Goal: Information Seeking & Learning: Learn about a topic

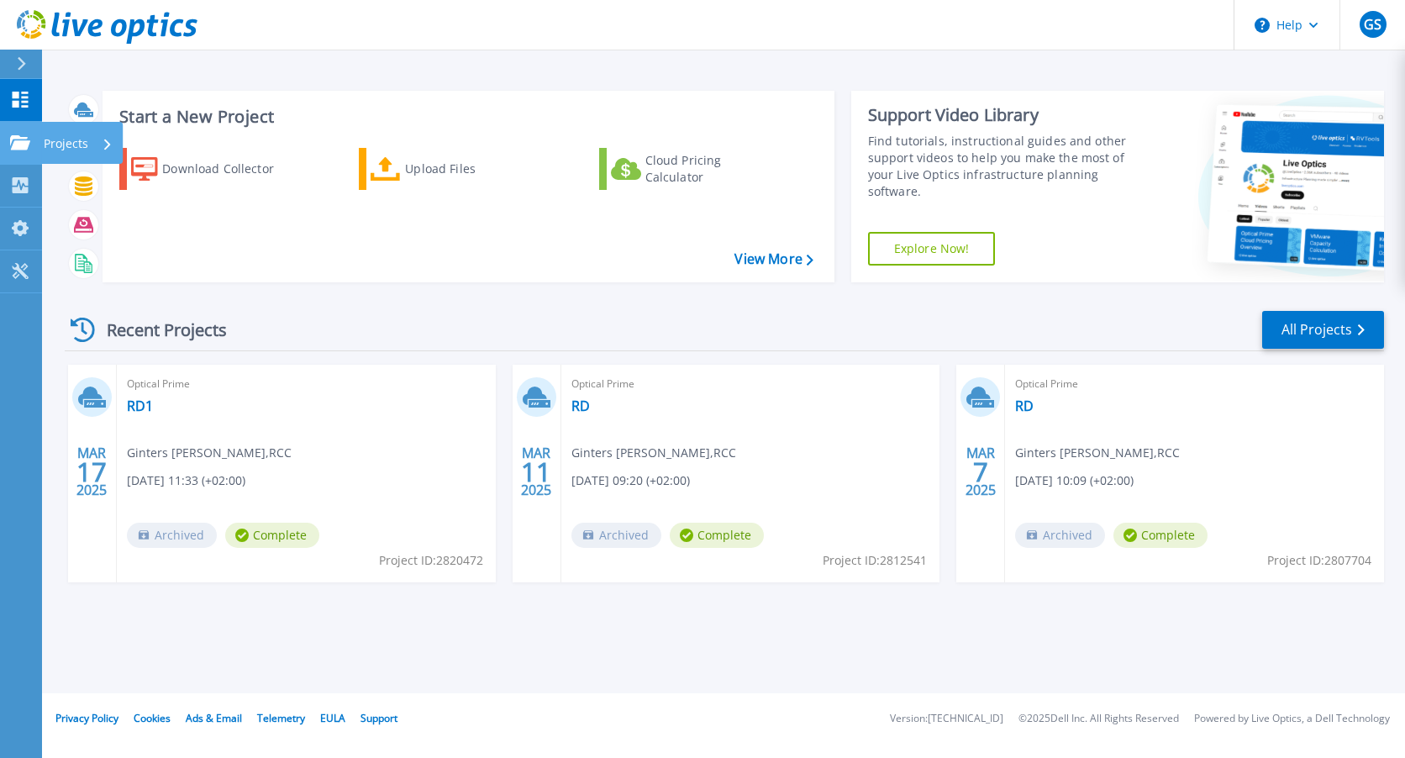
click at [69, 140] on p "Projects" at bounding box center [66, 144] width 45 height 44
click at [40, 145] on link "Projects Projects" at bounding box center [21, 143] width 42 height 43
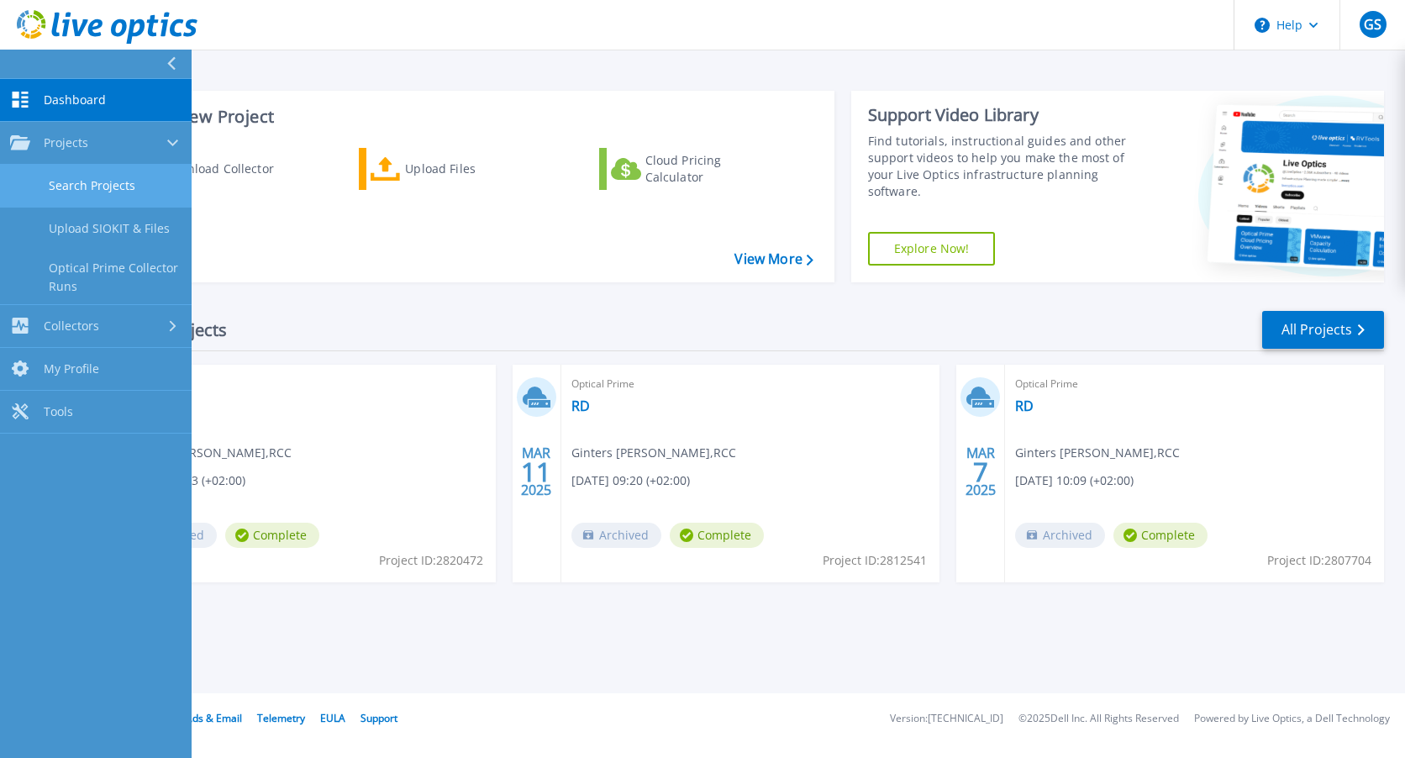
click at [81, 187] on link "Search Projects" at bounding box center [96, 186] width 192 height 43
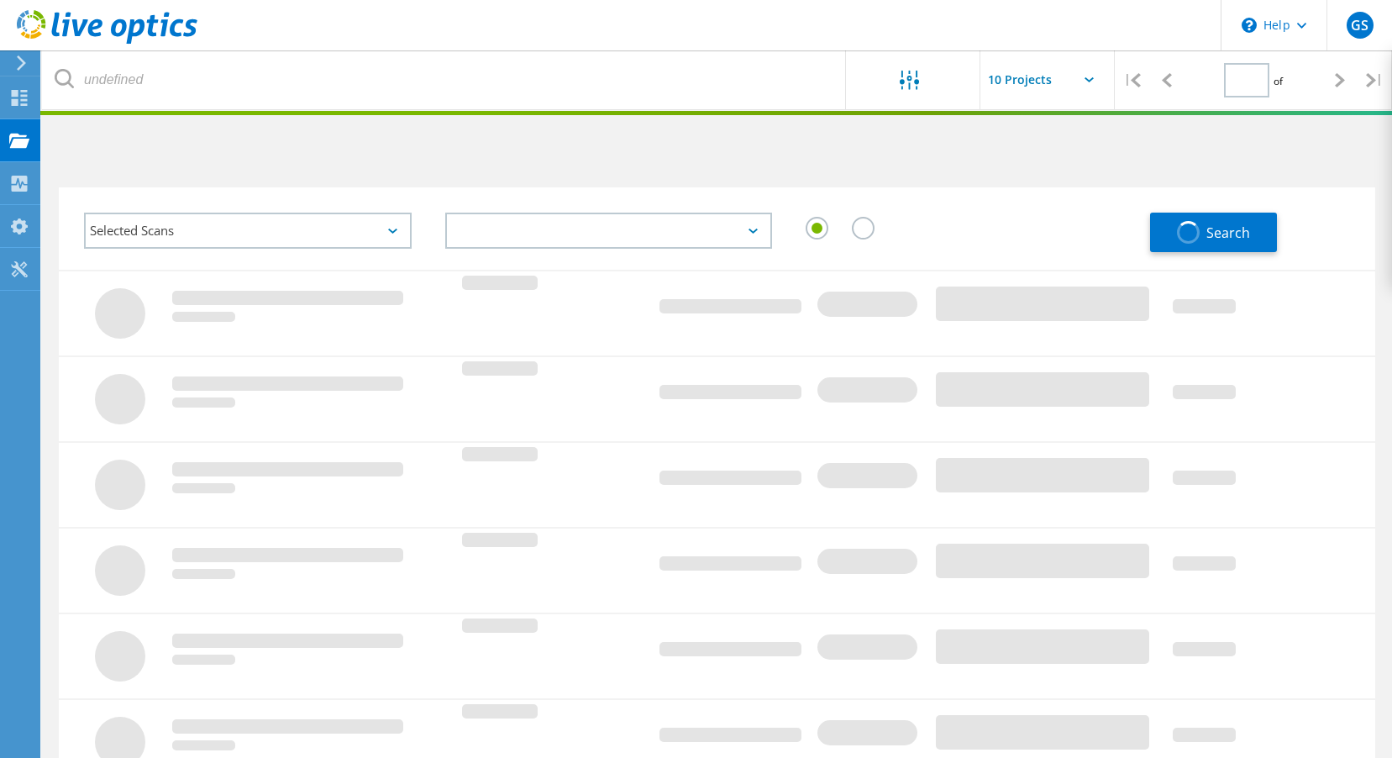
type input "1"
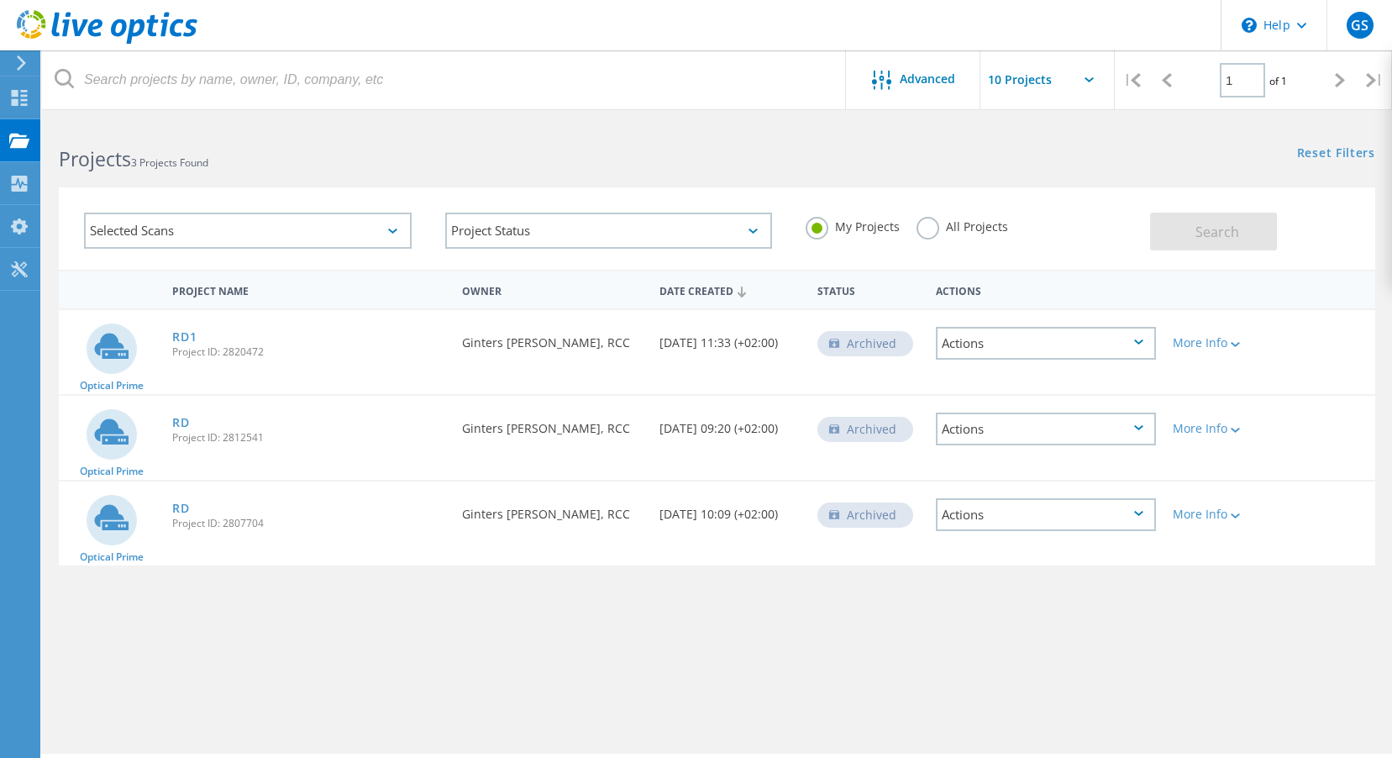
click at [1143, 346] on div "Actions" at bounding box center [1046, 343] width 220 height 33
click at [1084, 286] on div "View Project" at bounding box center [1046, 291] width 217 height 26
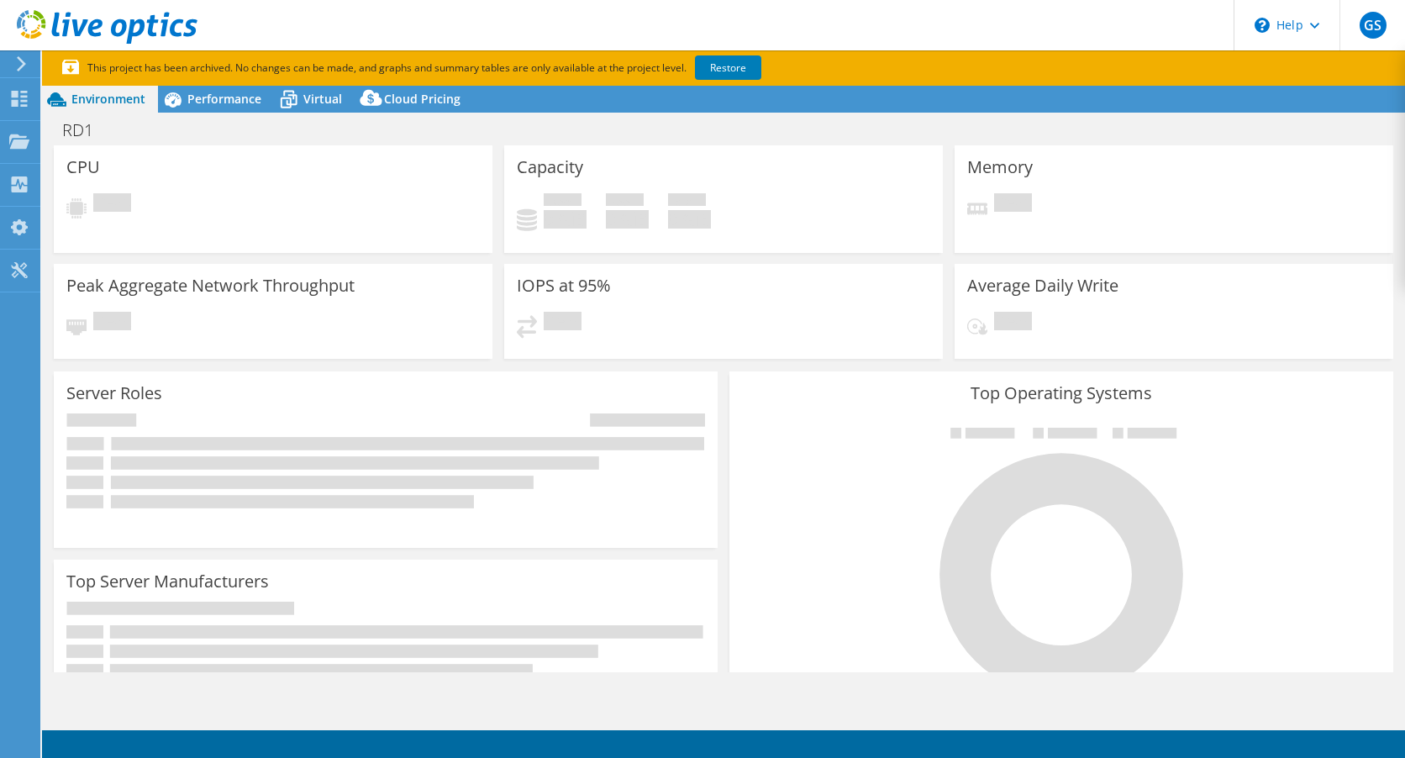
select select "USD"
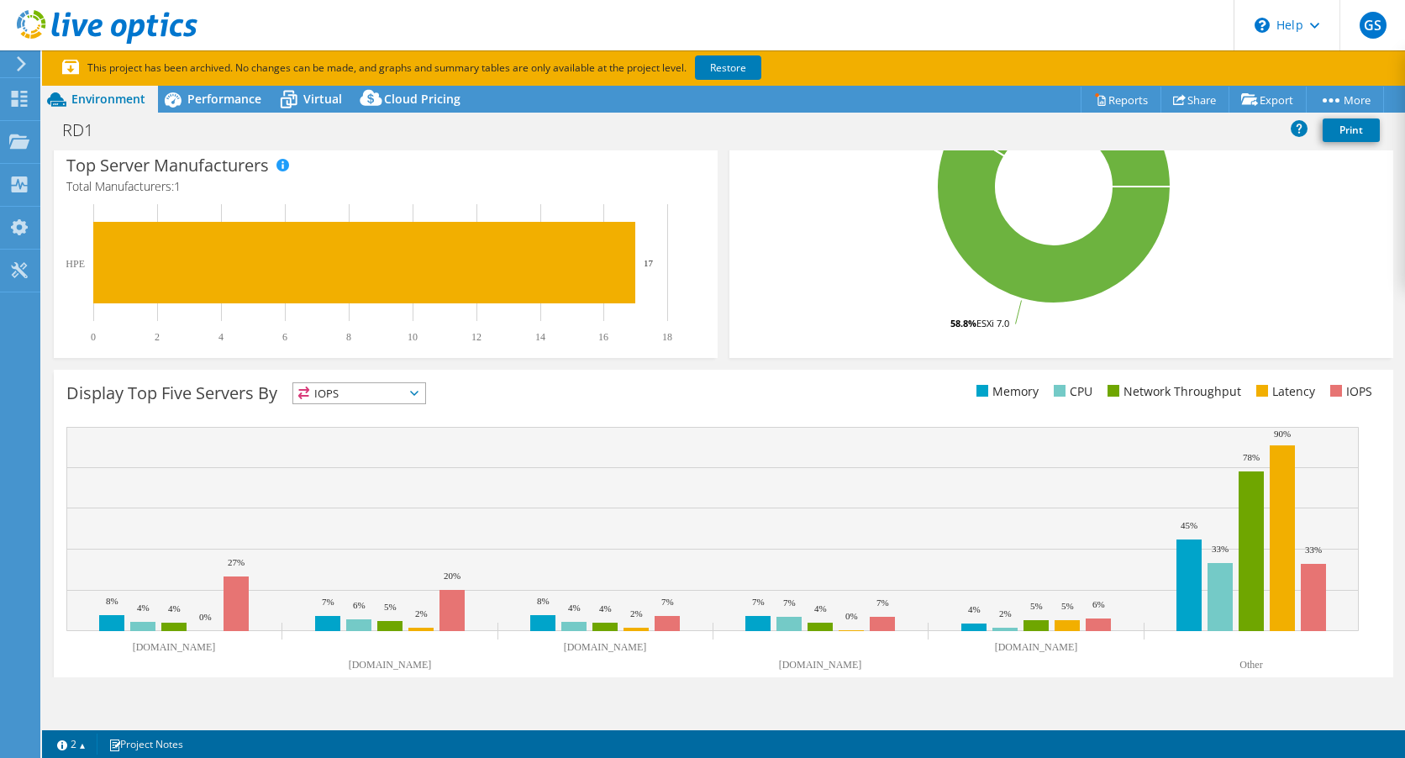
scroll to position [452, 0]
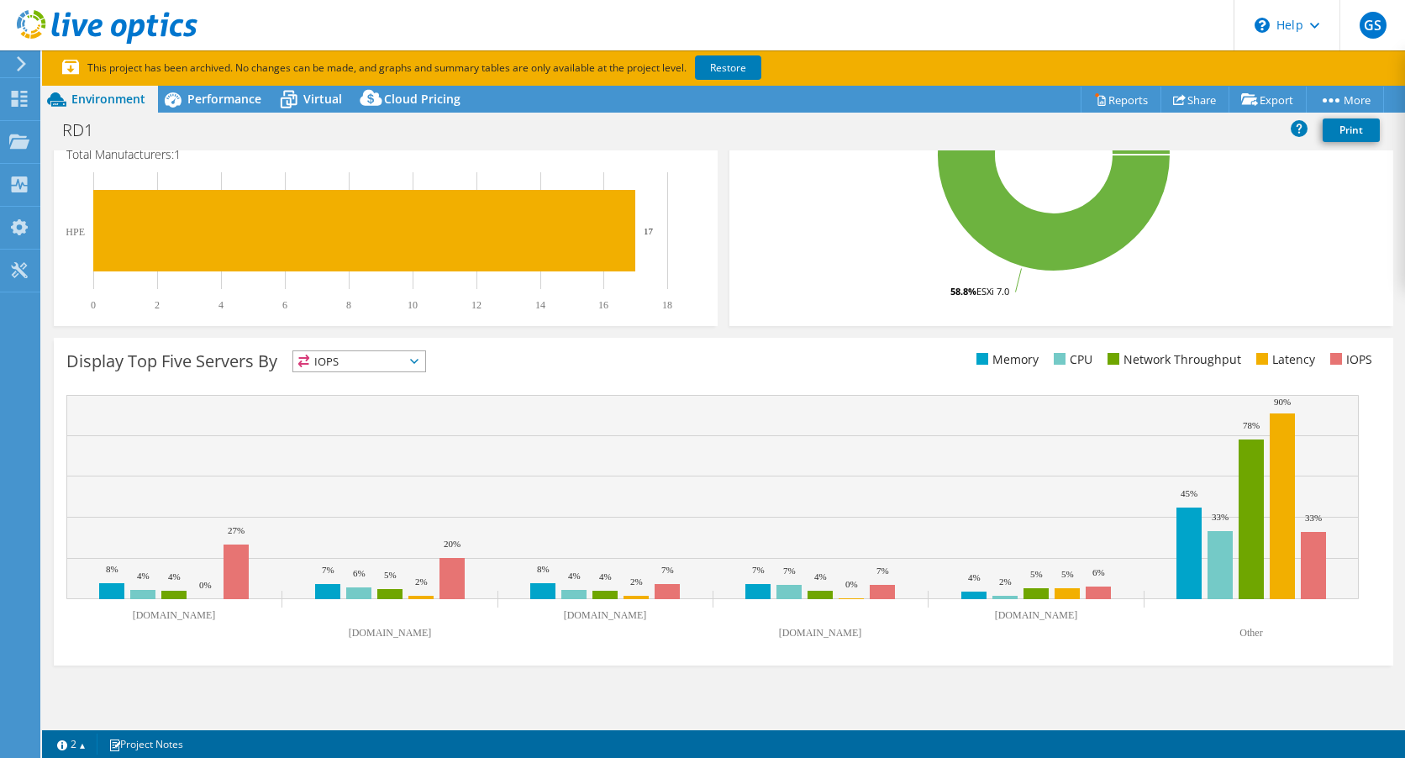
click at [802, 295] on rect at bounding box center [1053, 155] width 623 height 294
click at [417, 363] on icon at bounding box center [414, 361] width 8 height 5
click at [376, 409] on li "Memory" at bounding box center [359, 407] width 132 height 24
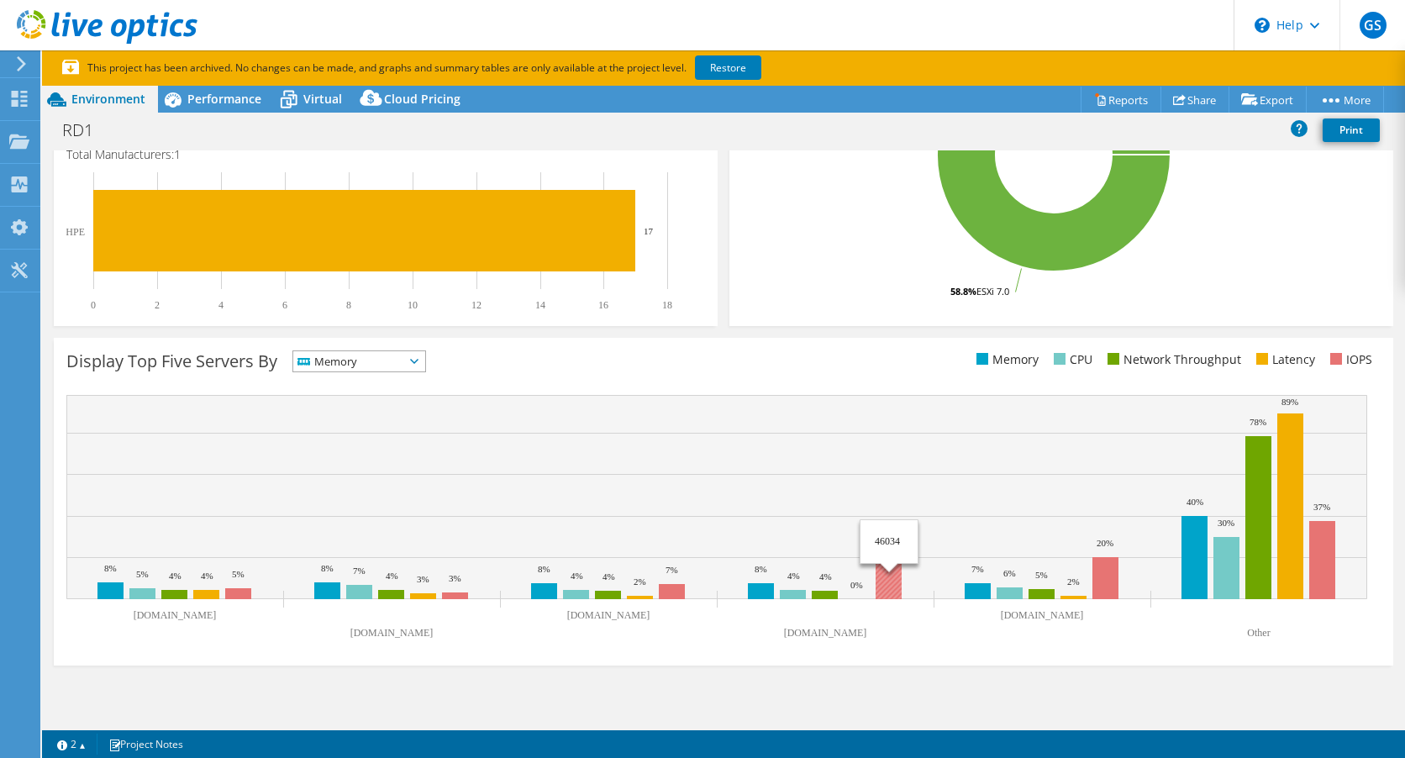
click at [889, 569] on rect at bounding box center [888, 571] width 26 height 55
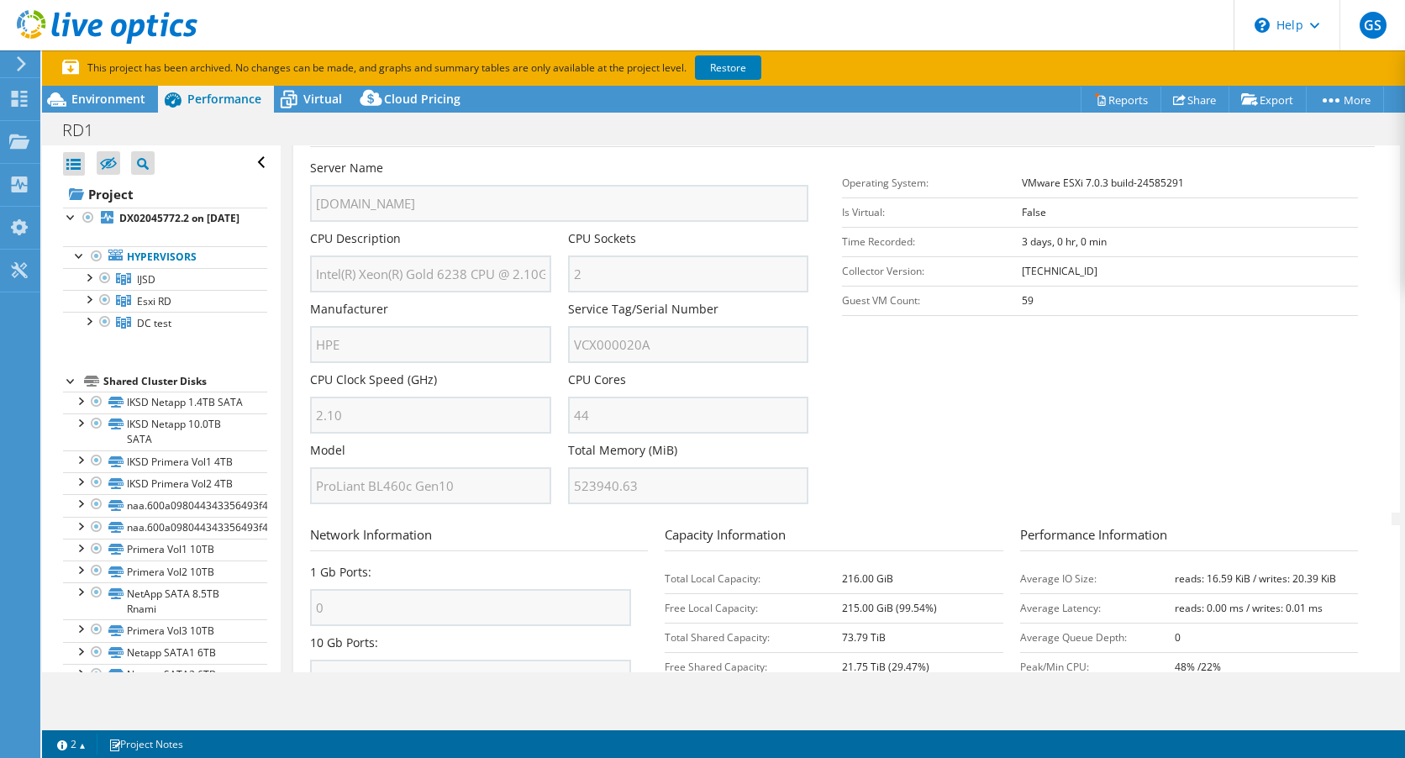
scroll to position [410, 0]
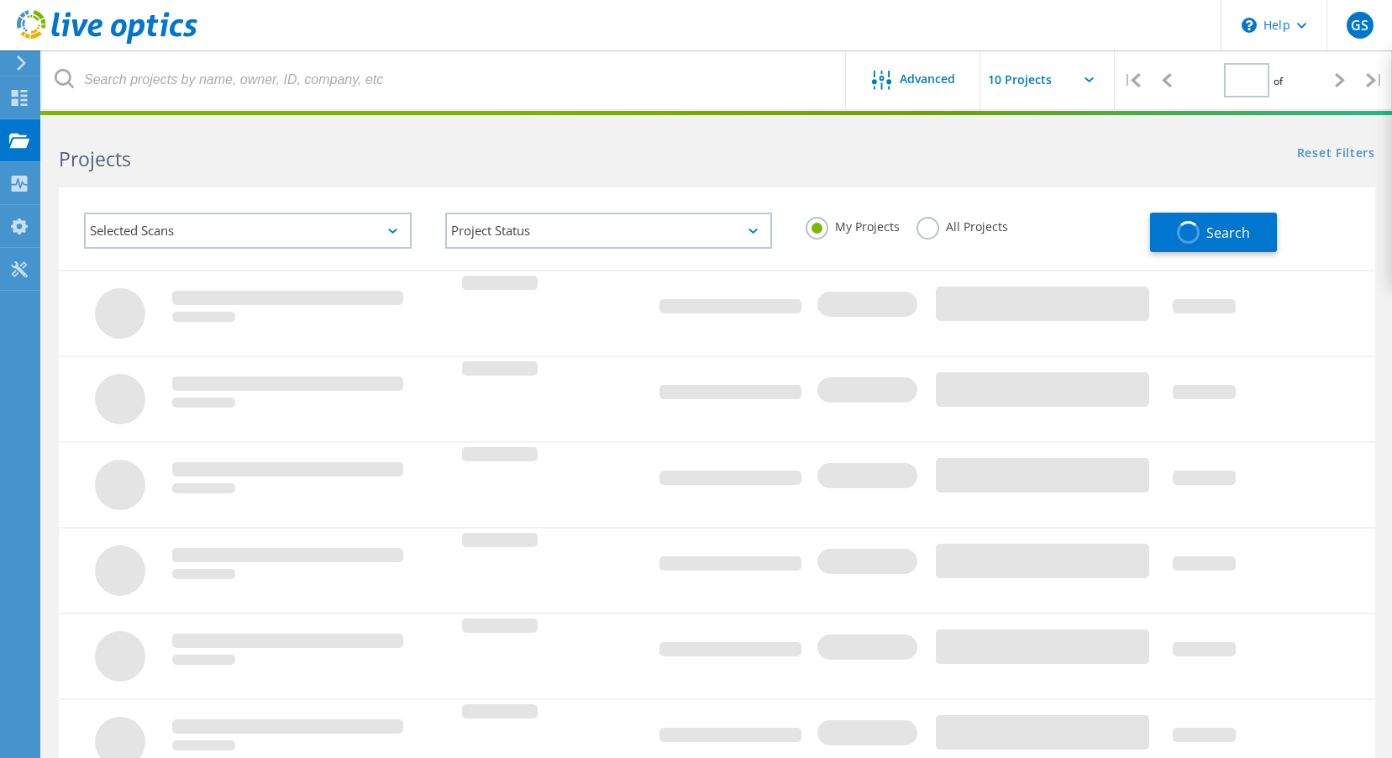
type input "1"
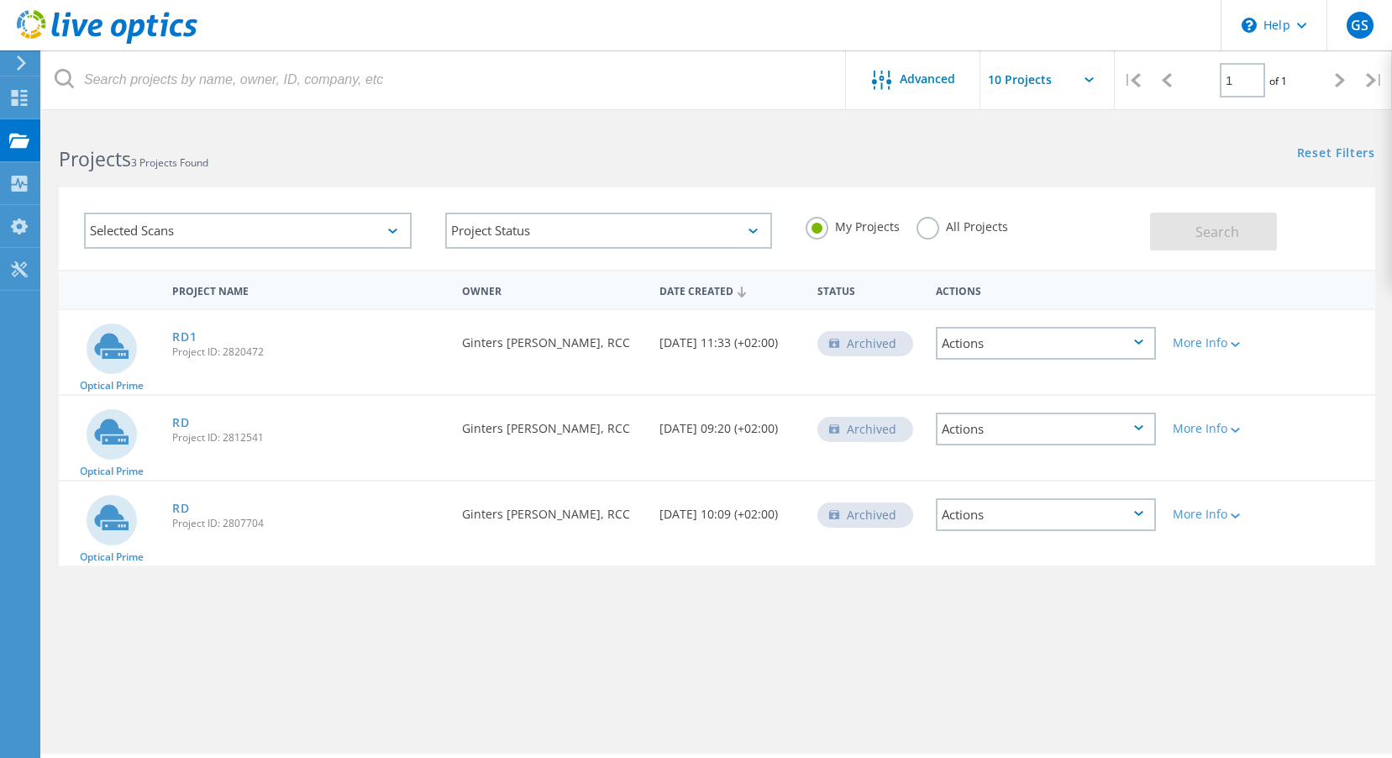
click at [1138, 344] on icon at bounding box center [1138, 341] width 9 height 5
click at [1038, 294] on div "View Project" at bounding box center [1046, 291] width 217 height 26
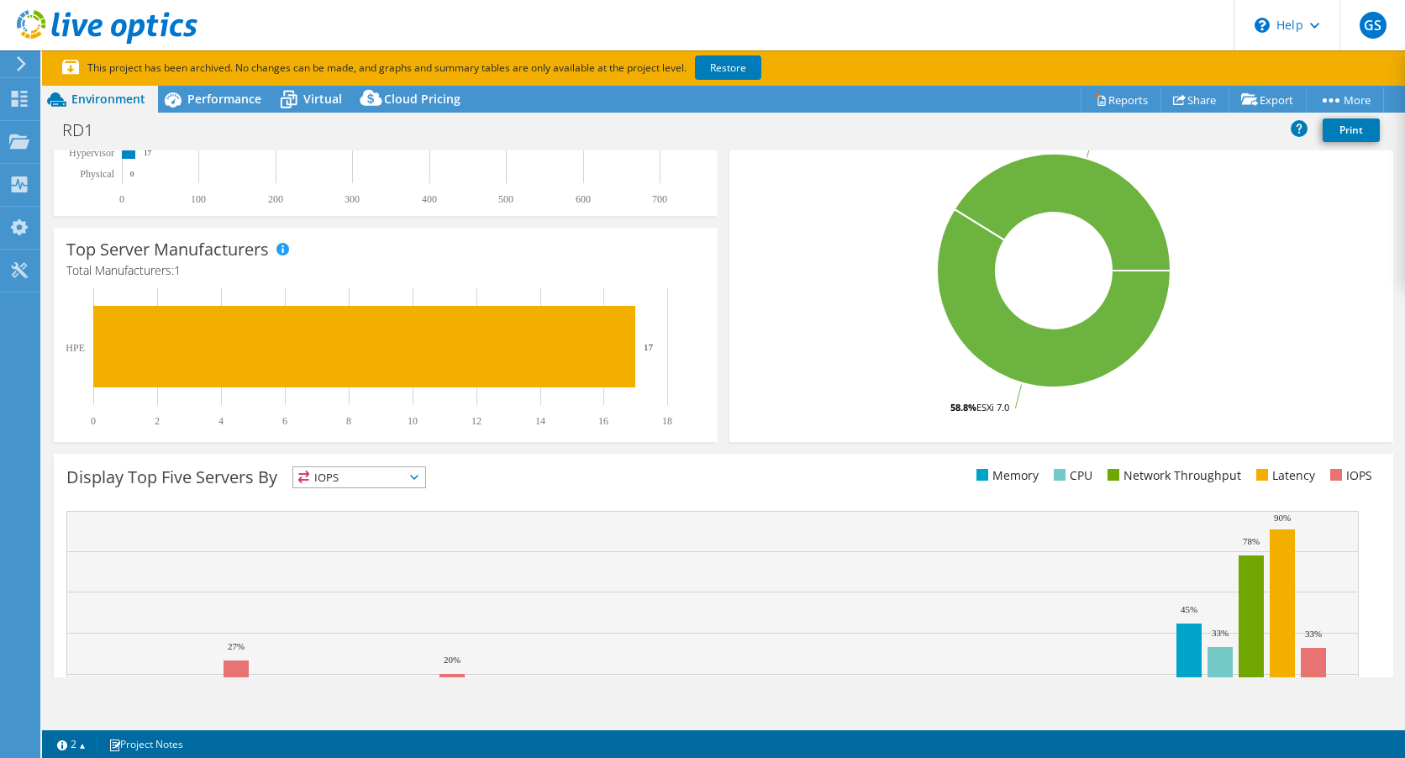
scroll to position [452, 0]
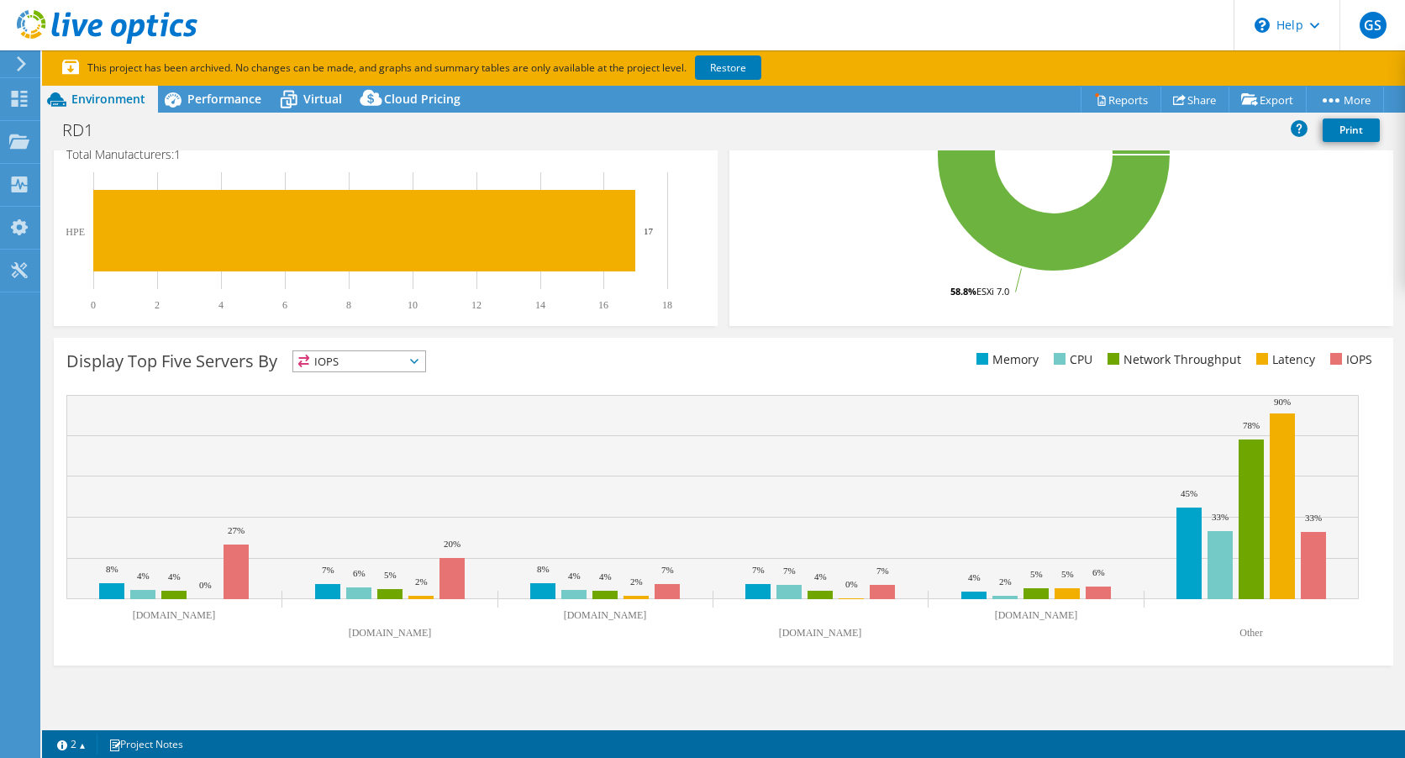
click at [417, 360] on icon at bounding box center [414, 361] width 8 height 5
click at [369, 421] on li "CPU" at bounding box center [359, 430] width 132 height 24
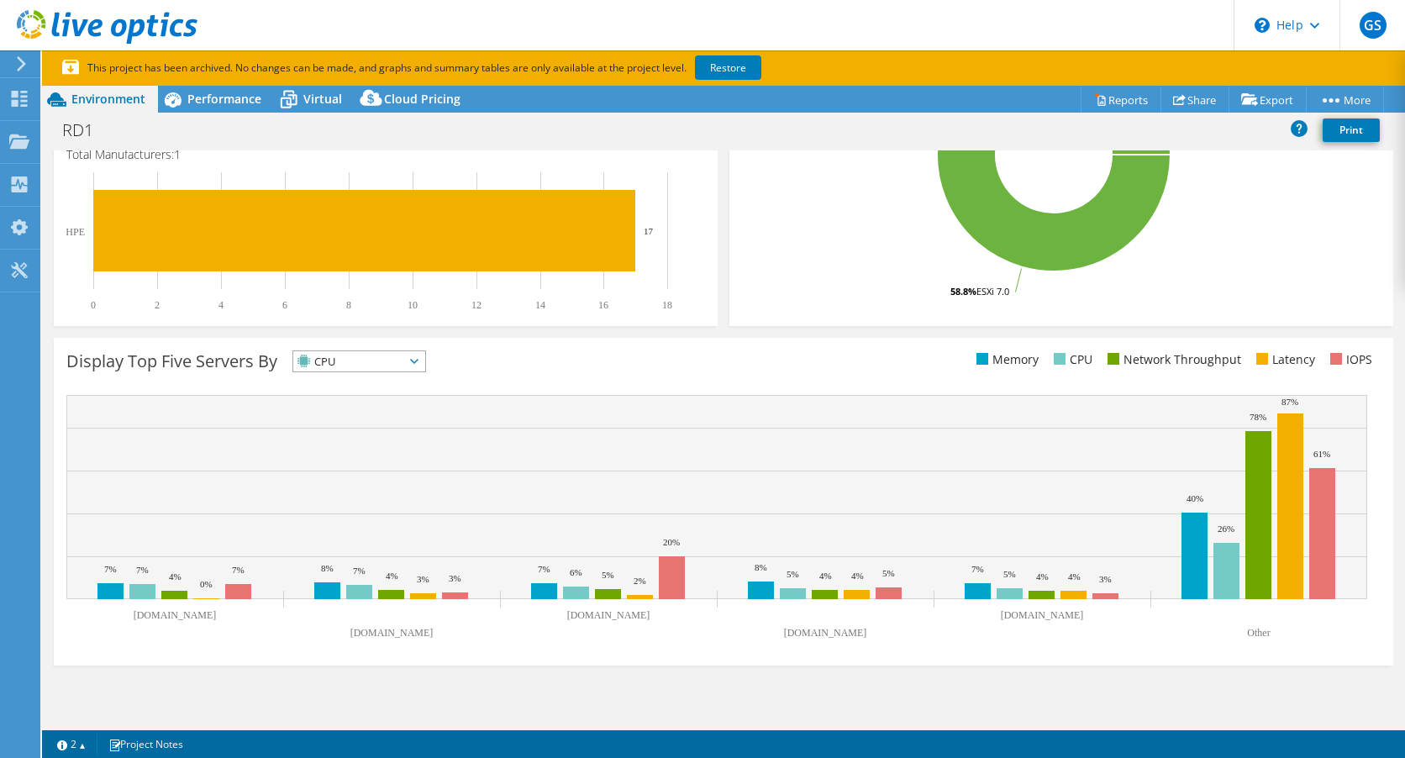
click at [418, 362] on icon at bounding box center [414, 361] width 8 height 5
click at [396, 449] on li "Network Throughput" at bounding box center [359, 454] width 132 height 24
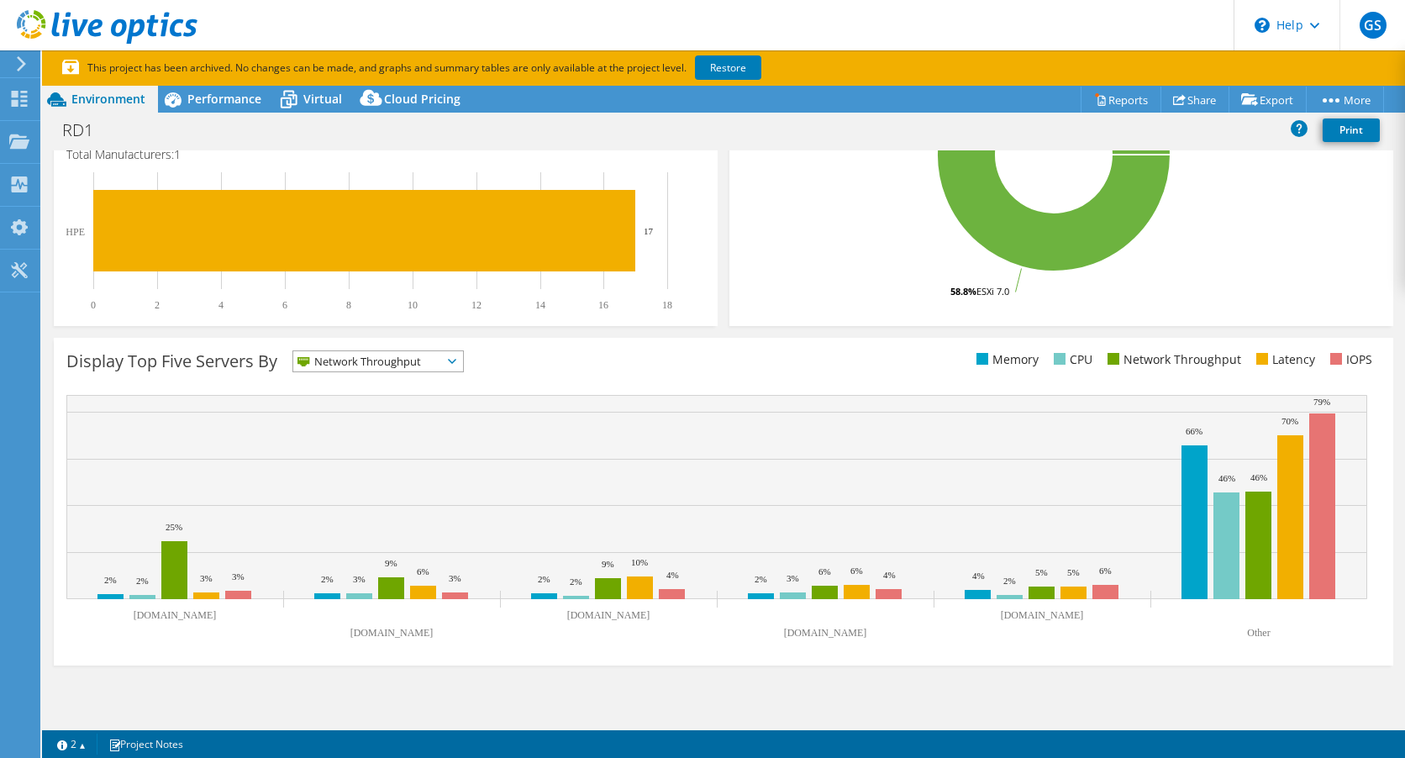
click at [455, 365] on span "Network Throughput" at bounding box center [378, 361] width 170 height 20
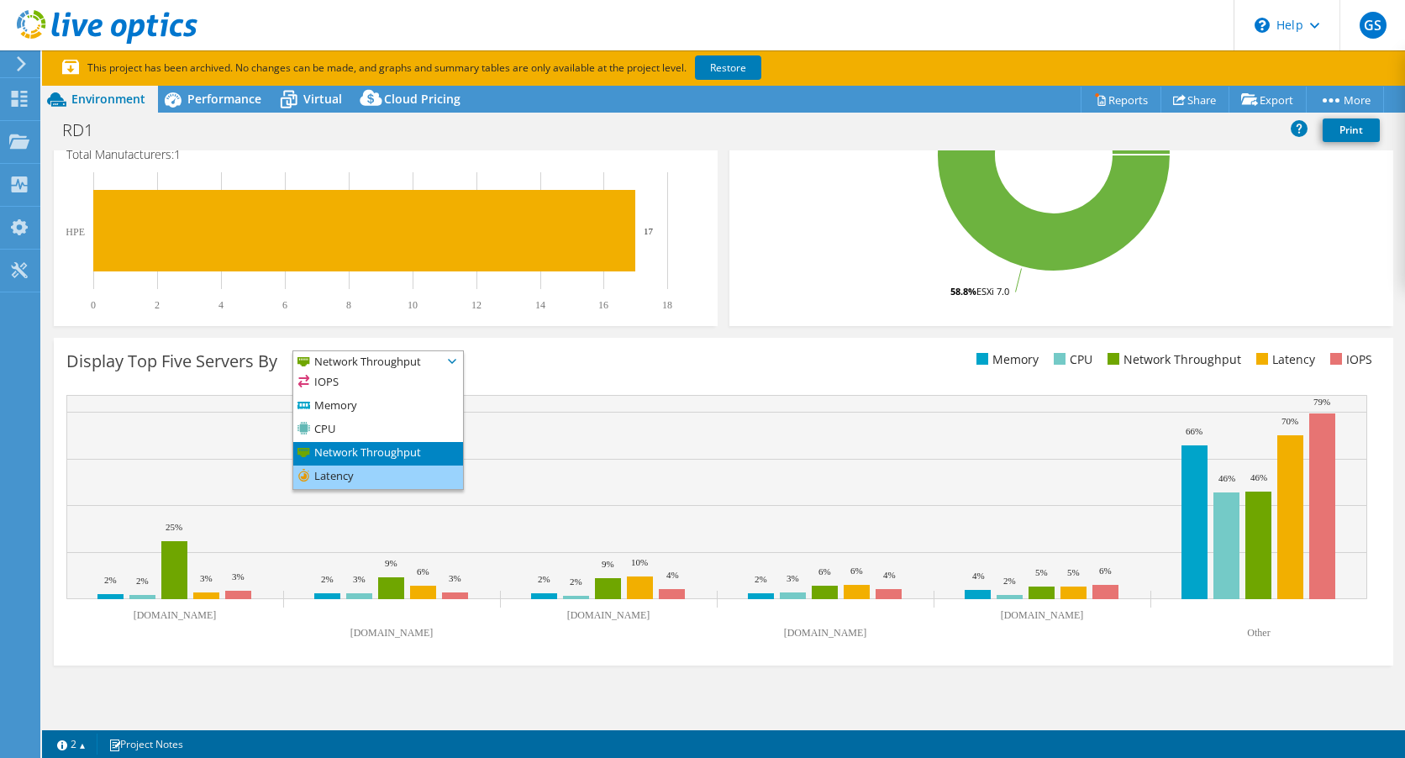
click at [383, 480] on li "Latency" at bounding box center [378, 477] width 170 height 24
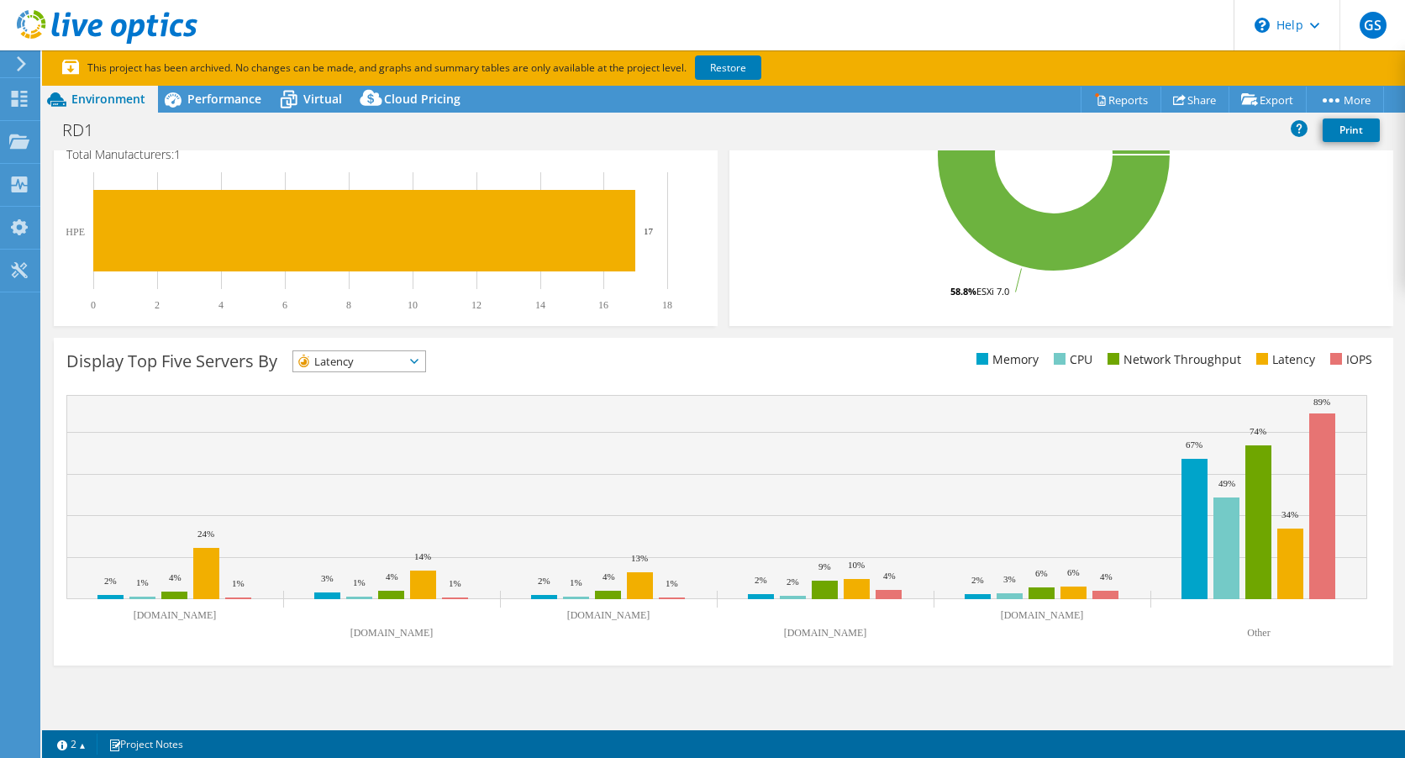
click at [418, 363] on icon at bounding box center [414, 361] width 8 height 5
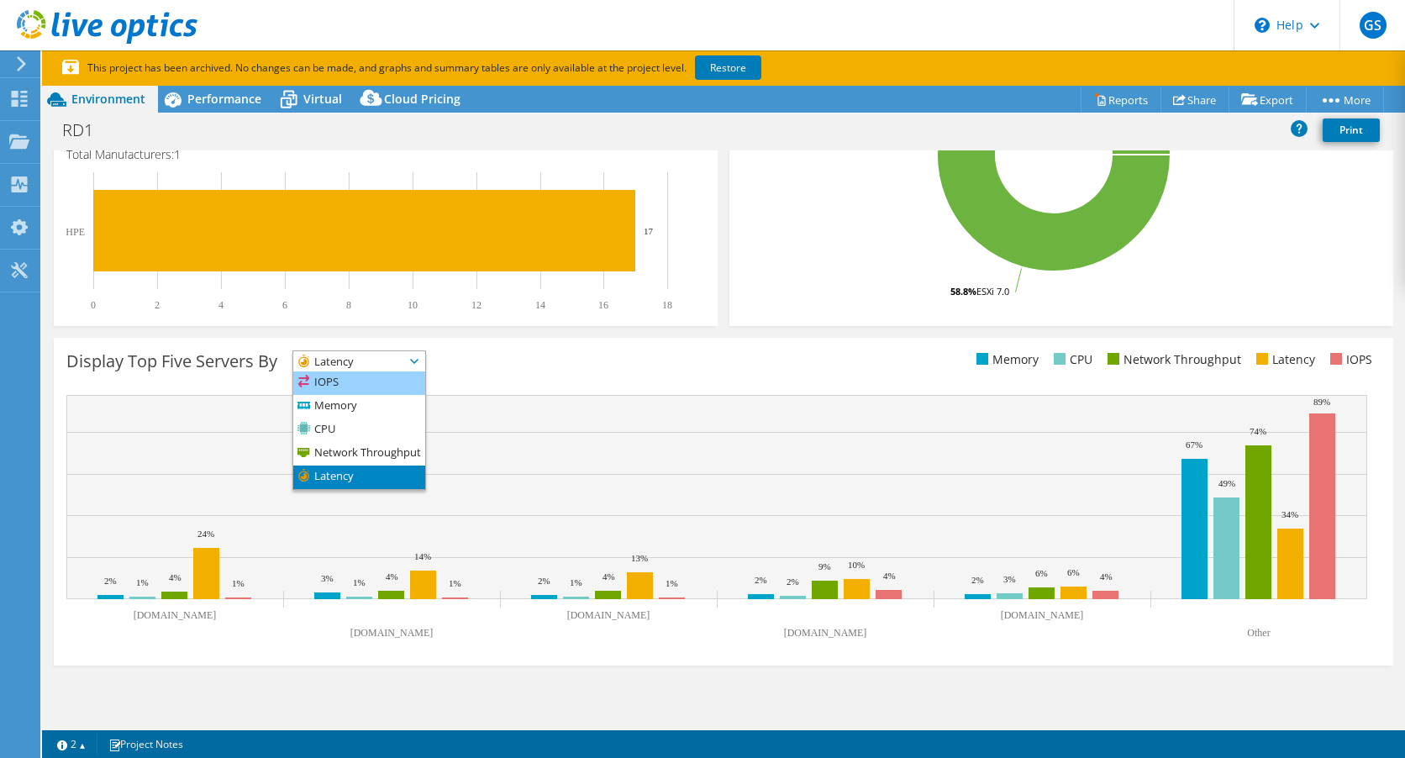
click at [377, 383] on li "IOPS" at bounding box center [359, 383] width 132 height 24
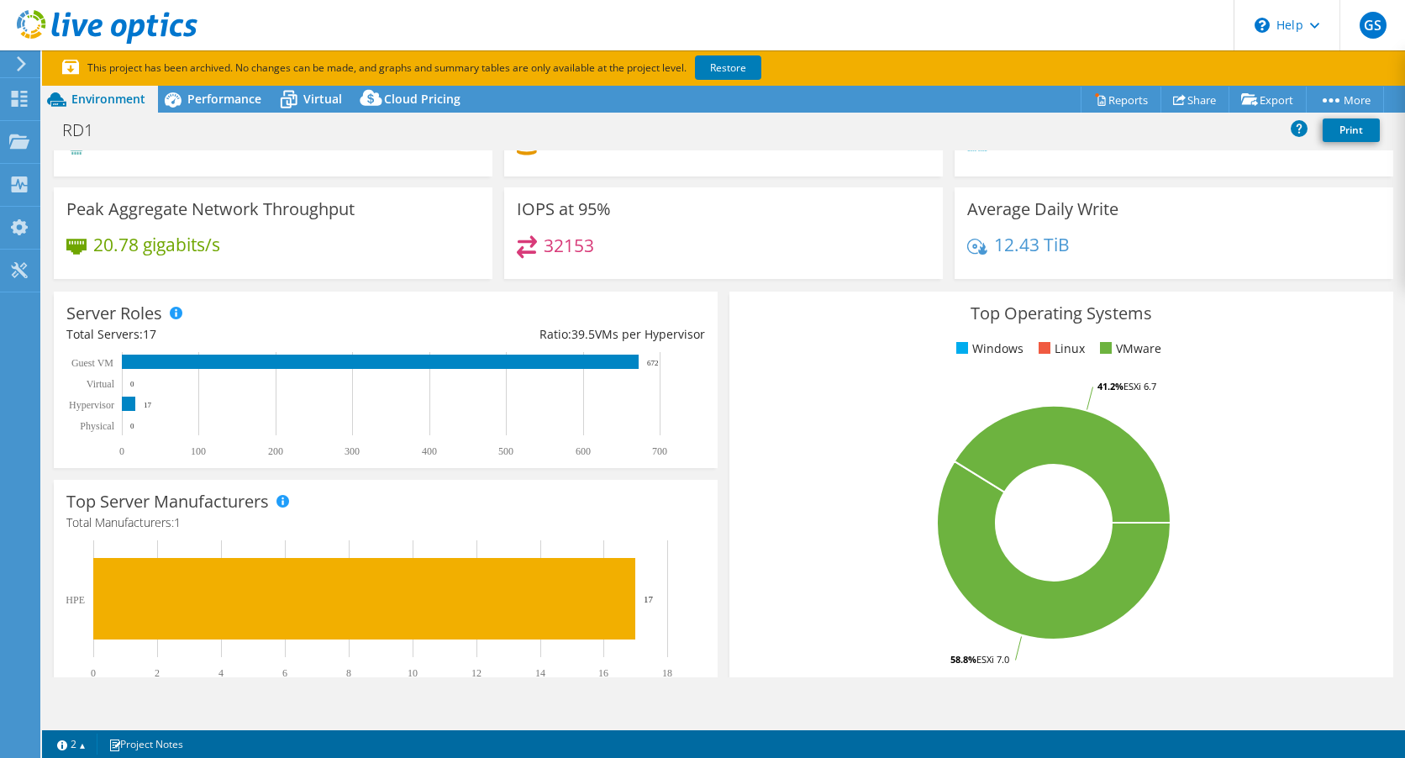
scroll to position [0, 0]
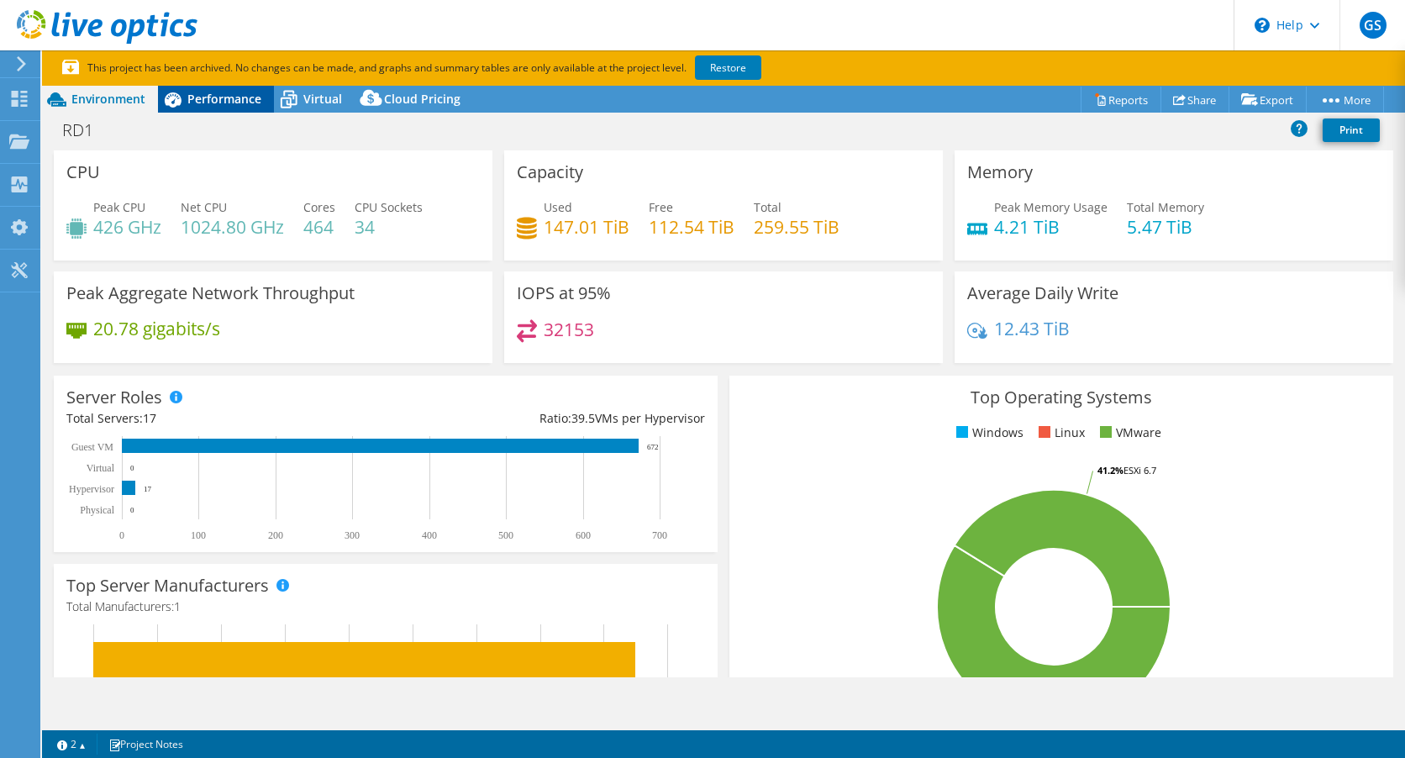
click at [229, 101] on span "Performance" at bounding box center [224, 99] width 74 height 16
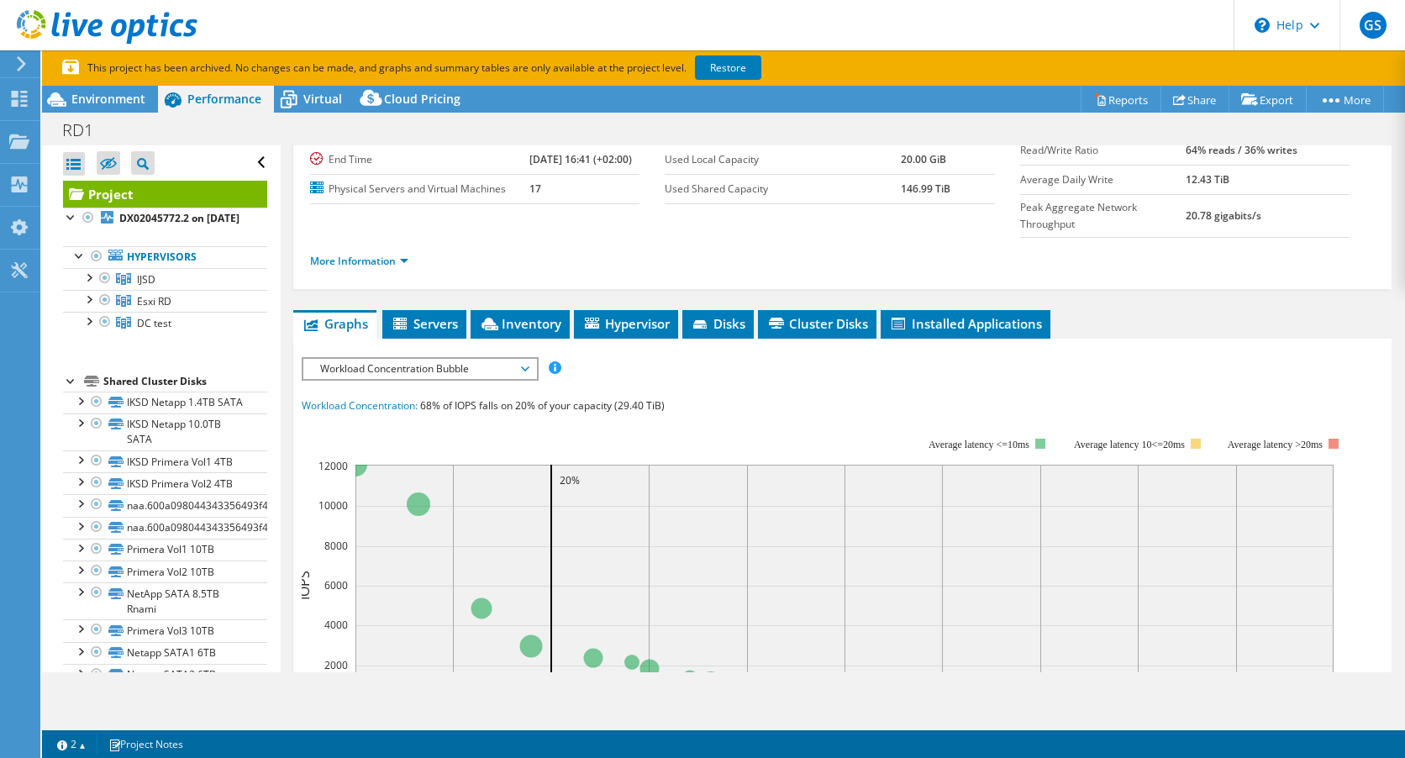
scroll to position [252, 0]
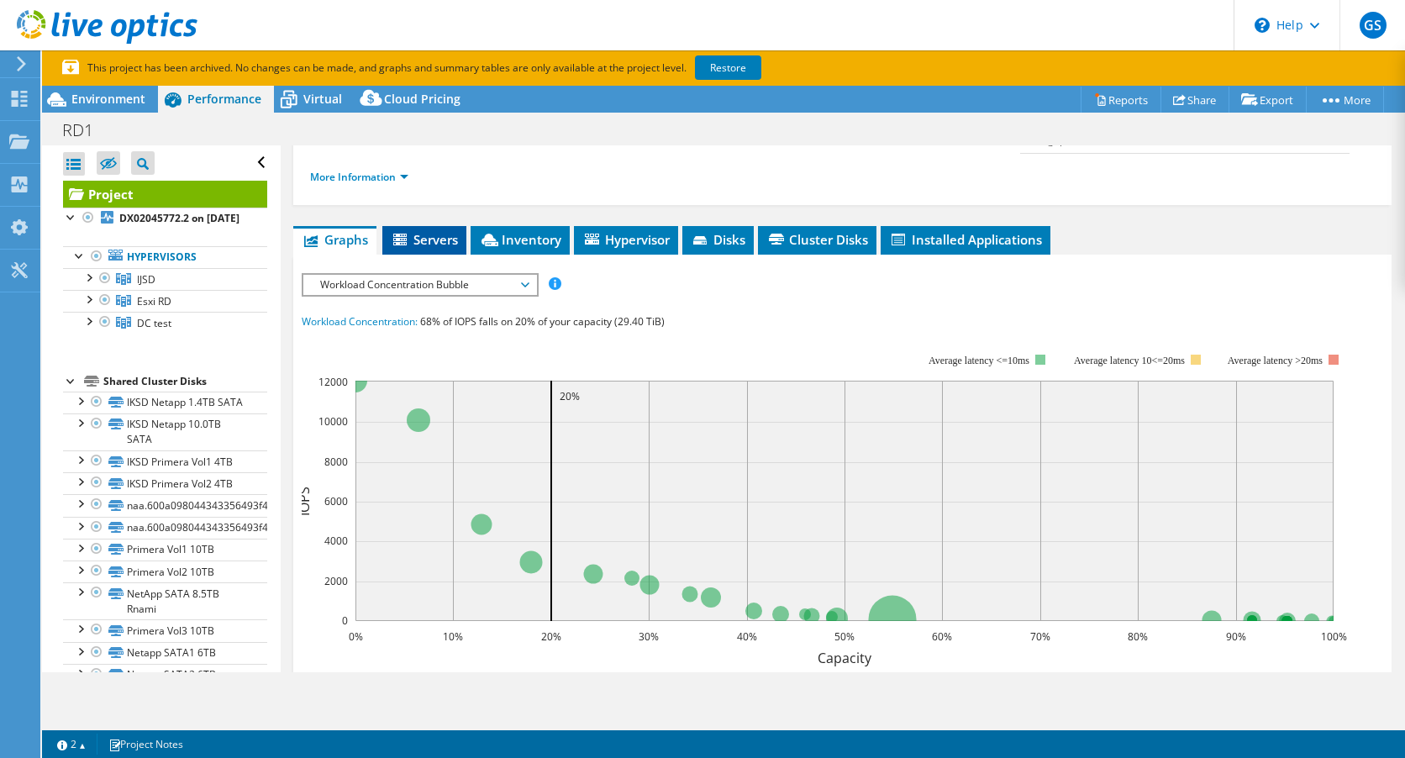
click at [428, 248] on span "Servers" at bounding box center [424, 239] width 67 height 17
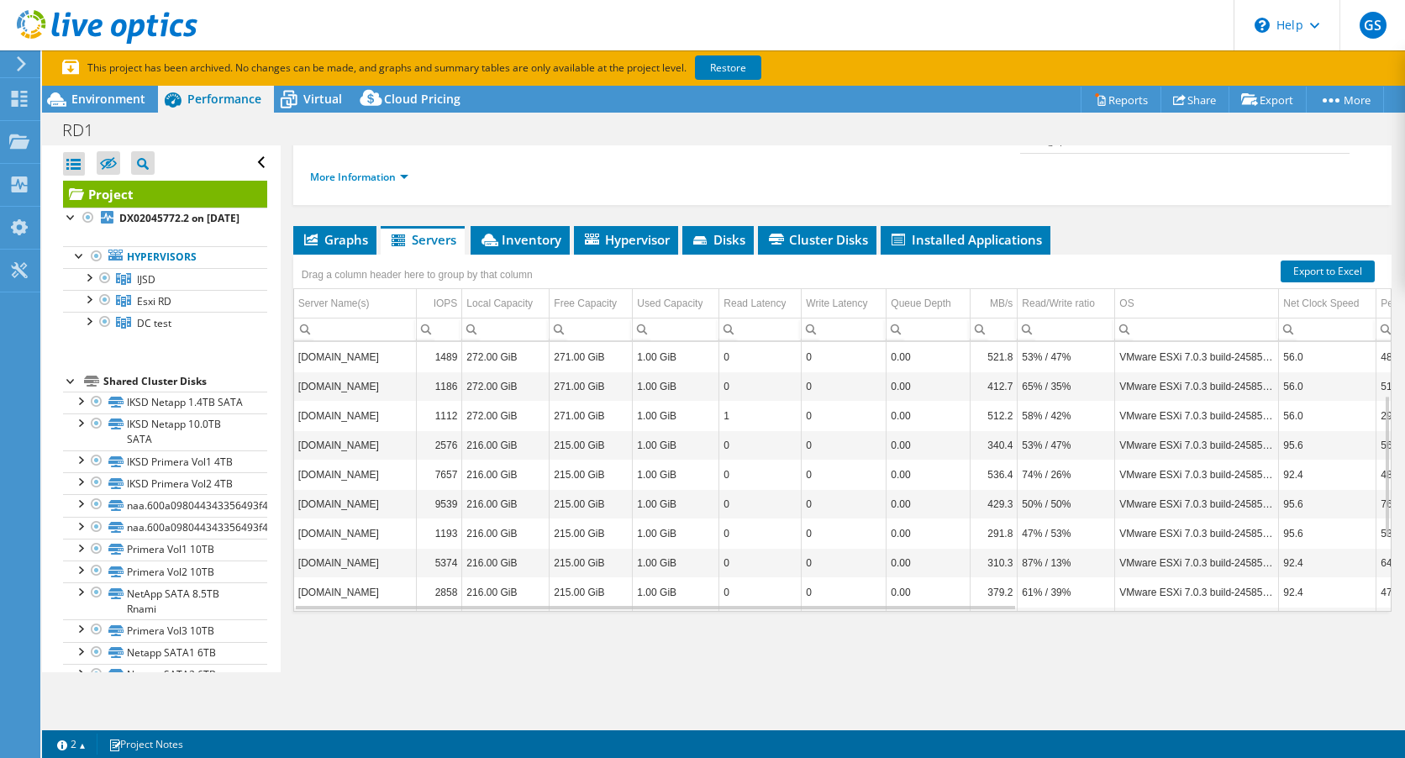
scroll to position [276, 0]
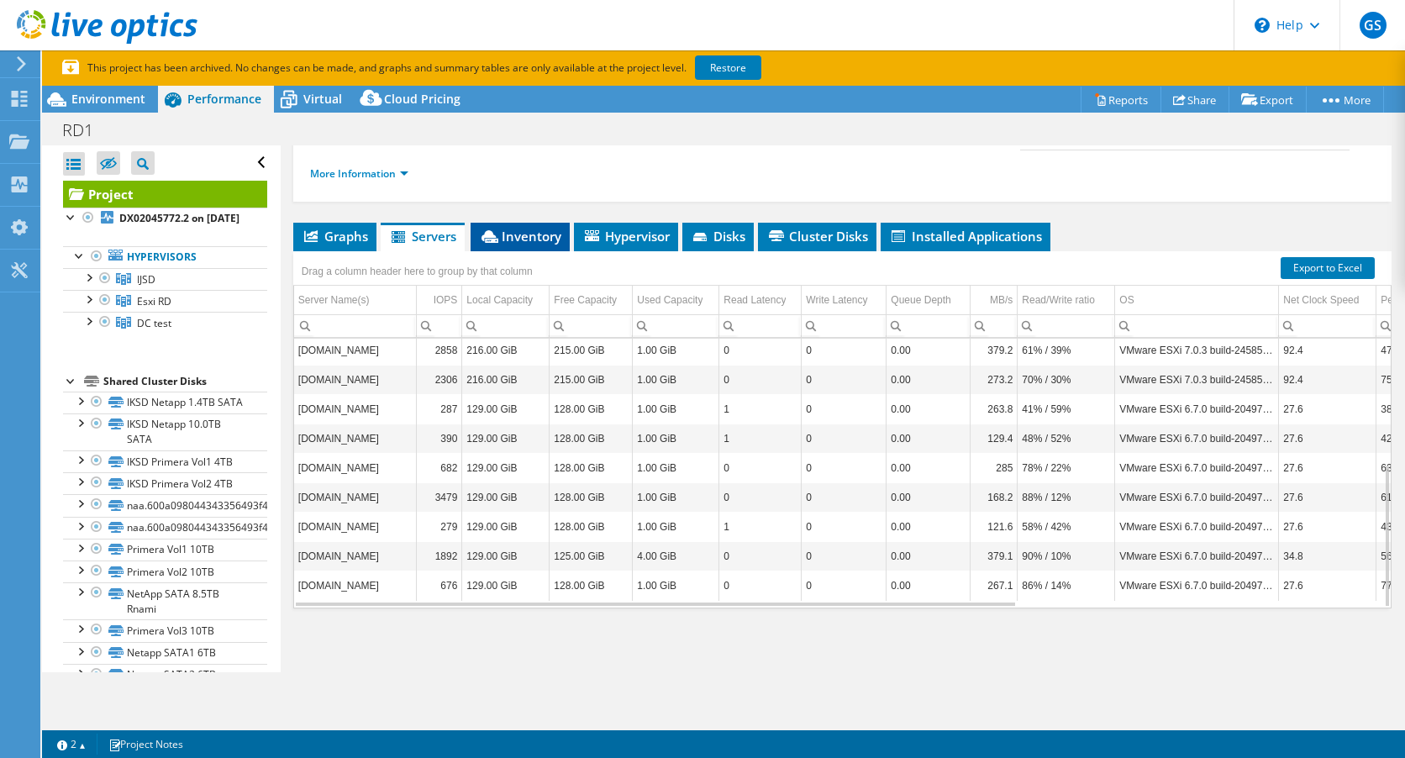
click at [520, 231] on span "Inventory" at bounding box center [520, 236] width 82 height 17
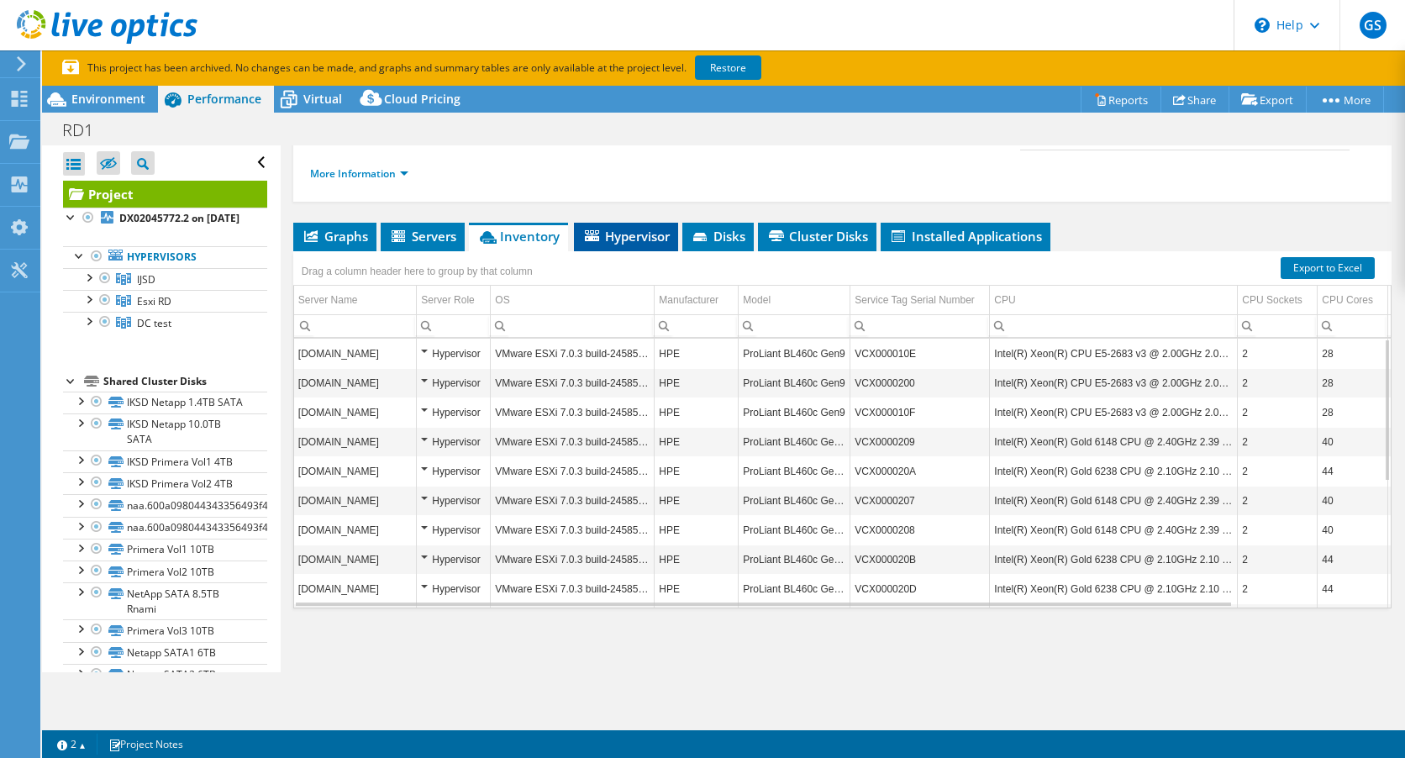
click at [658, 238] on span "Hypervisor" at bounding box center [625, 236] width 87 height 17
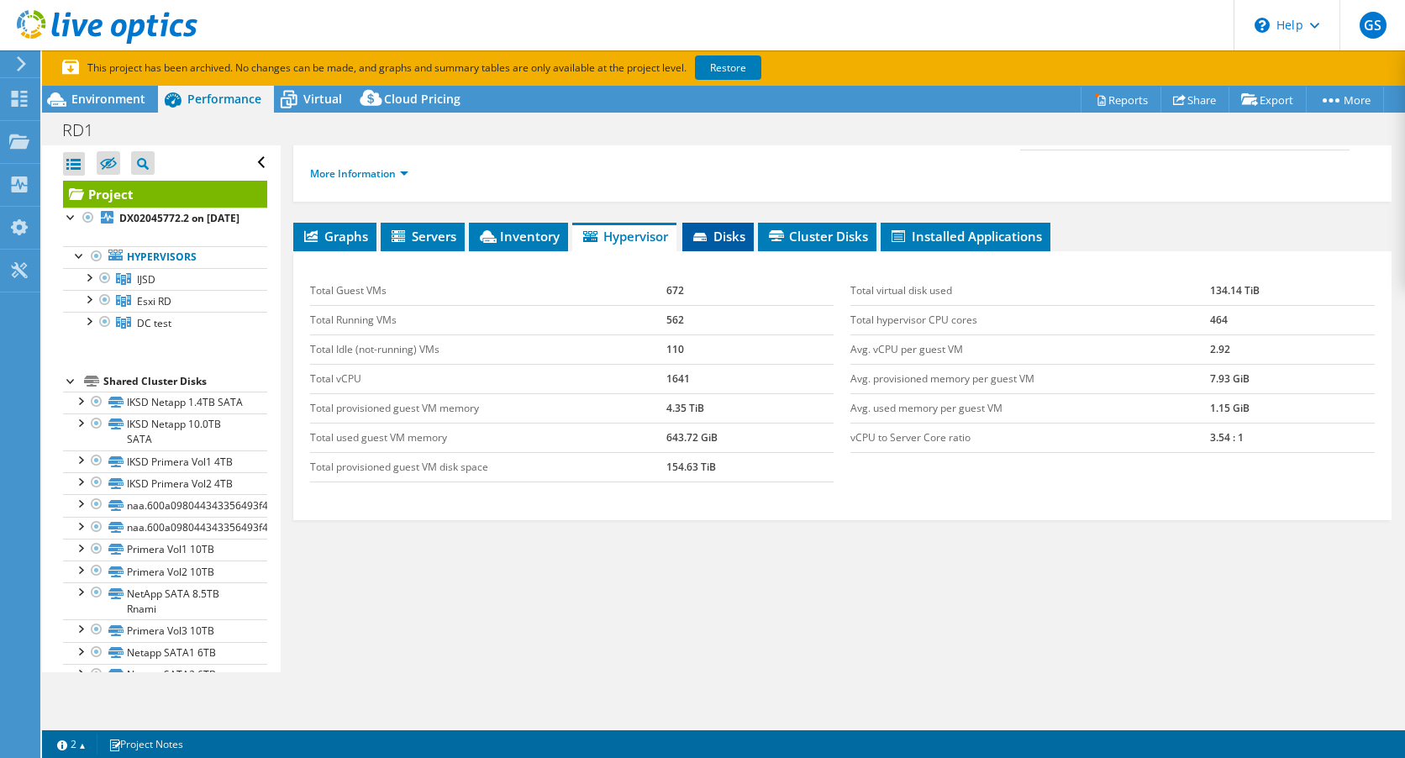
click at [727, 236] on span "Disks" at bounding box center [718, 236] width 55 height 17
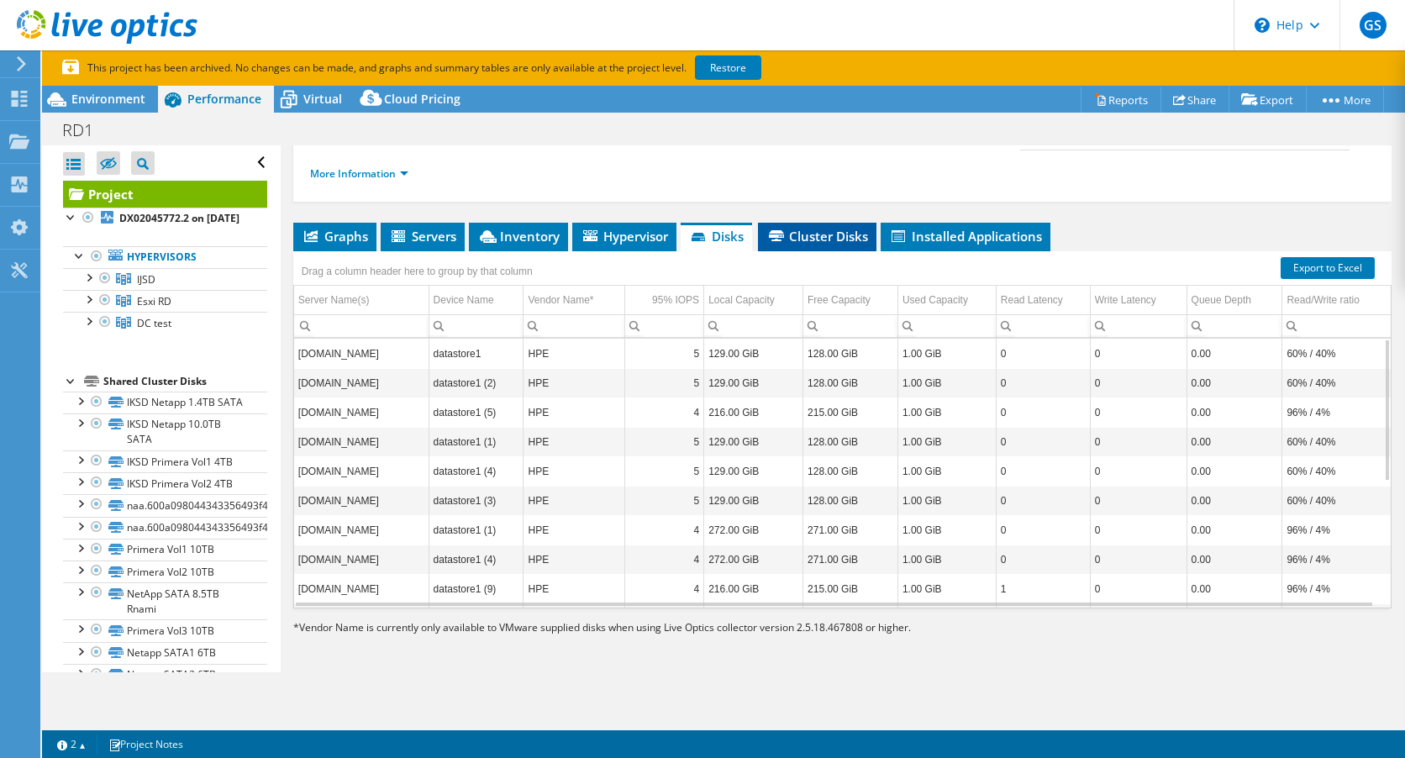
click at [823, 238] on span "Cluster Disks" at bounding box center [817, 236] width 102 height 17
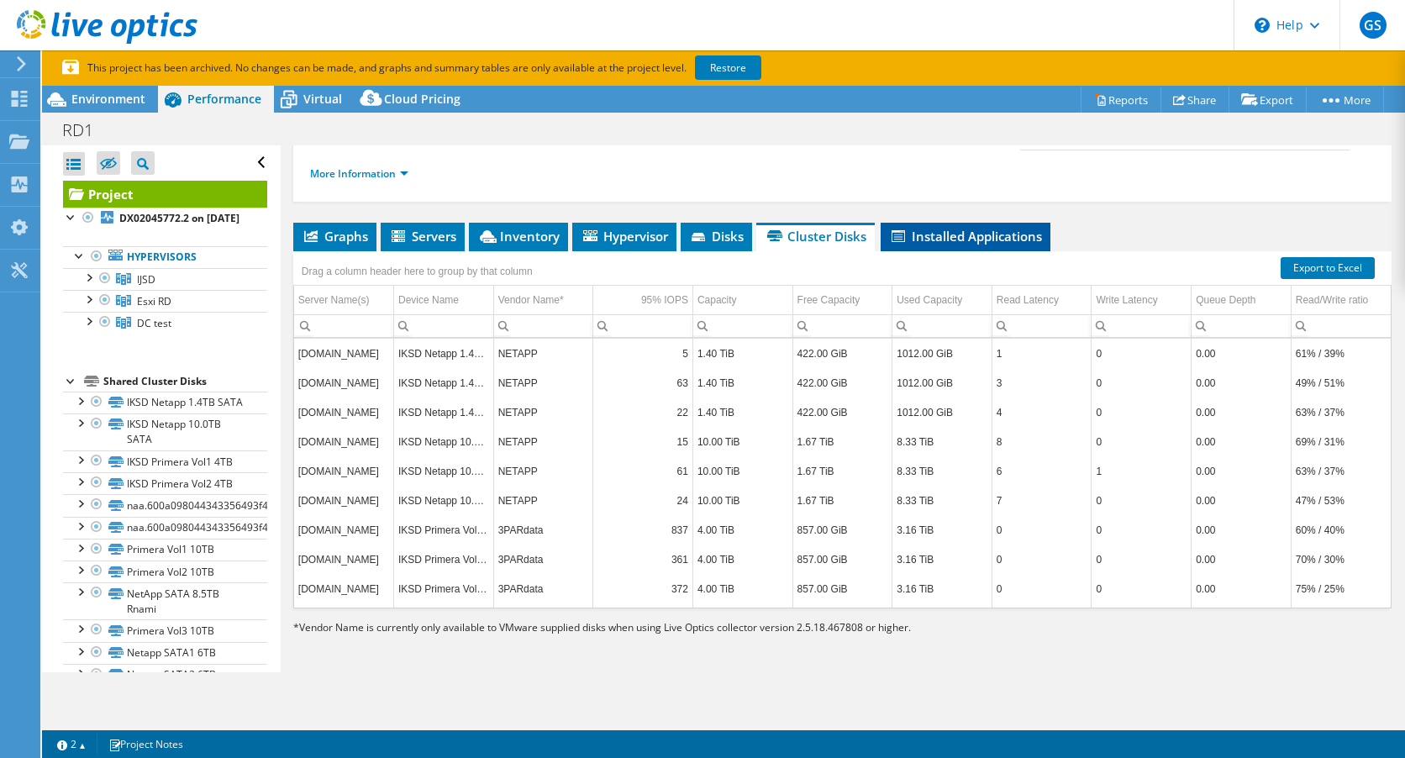
click at [941, 237] on span "Installed Applications" at bounding box center [965, 236] width 153 height 17
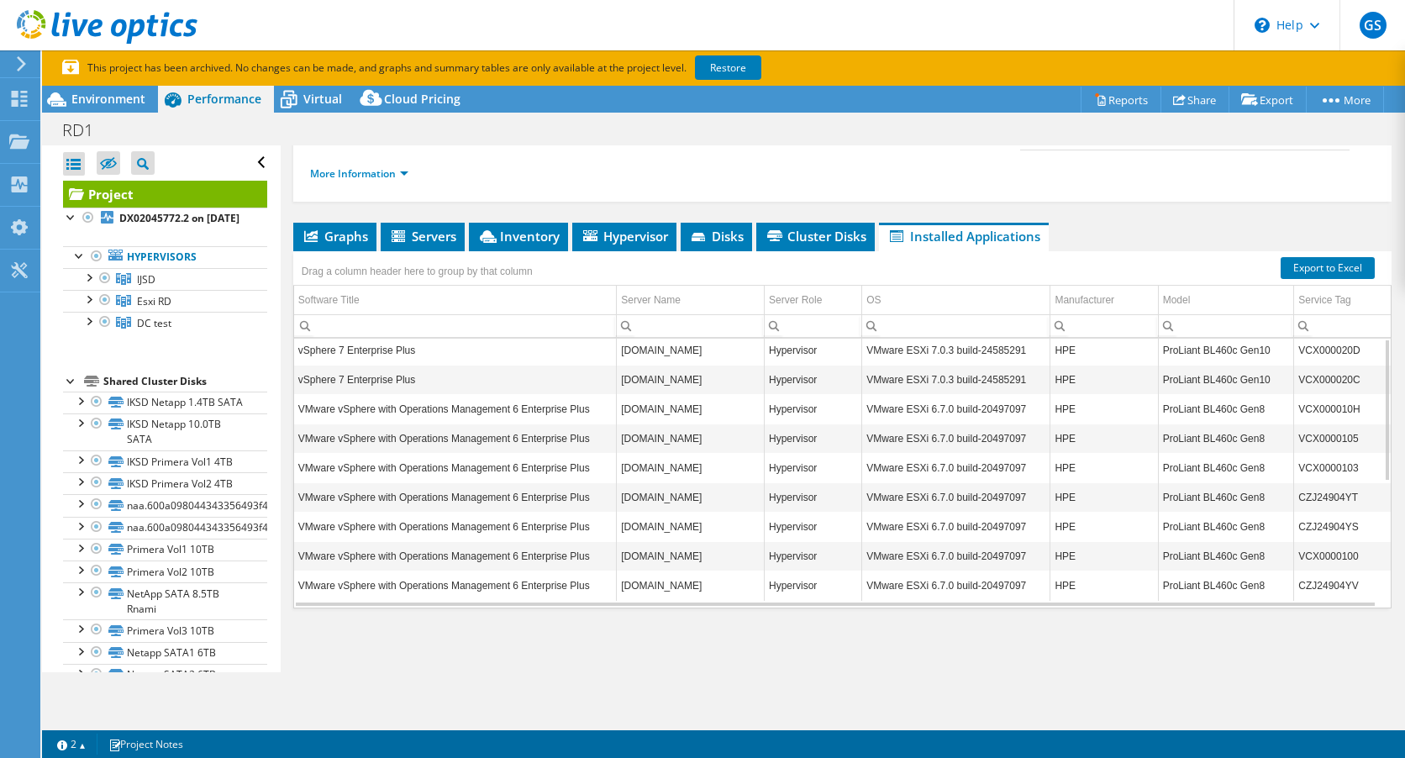
scroll to position [0, 0]
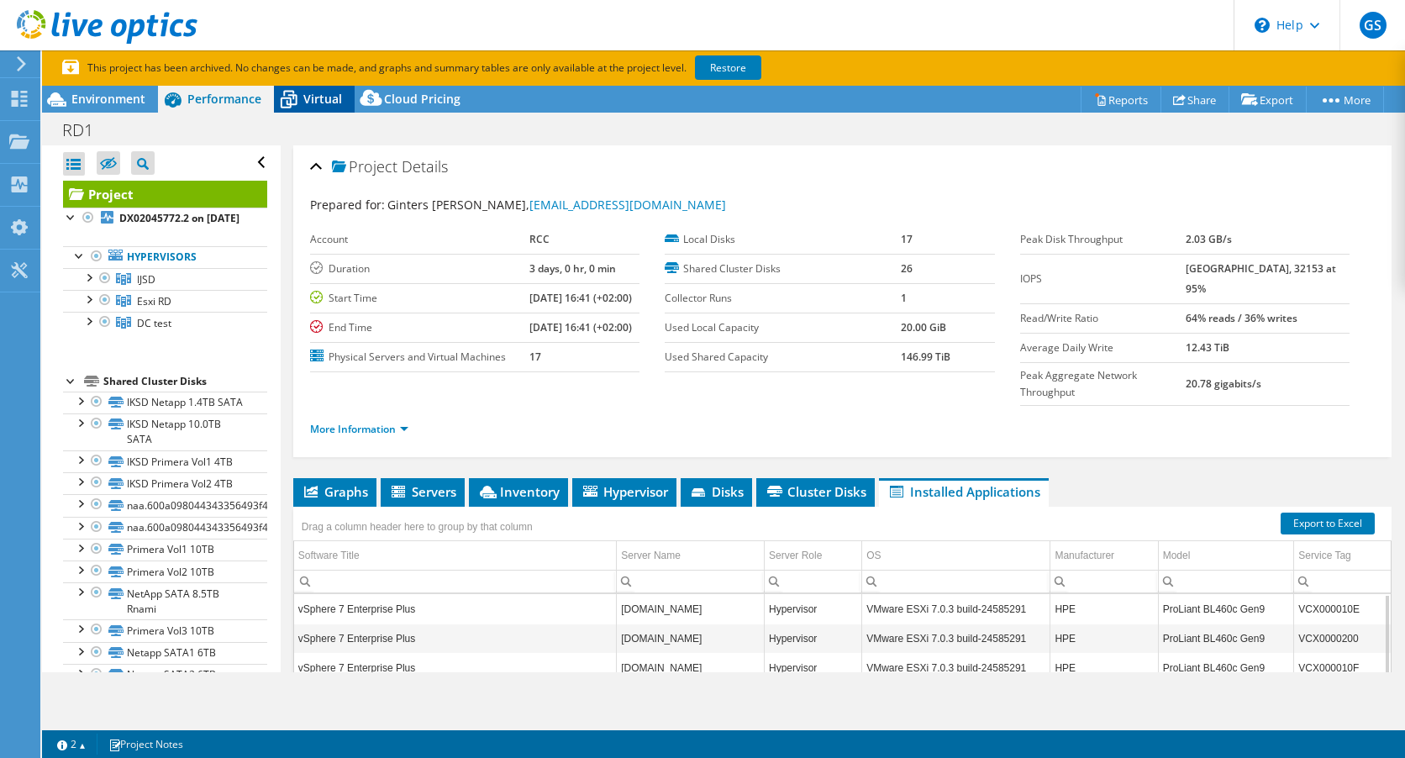
click at [327, 102] on span "Virtual" at bounding box center [322, 99] width 39 height 16
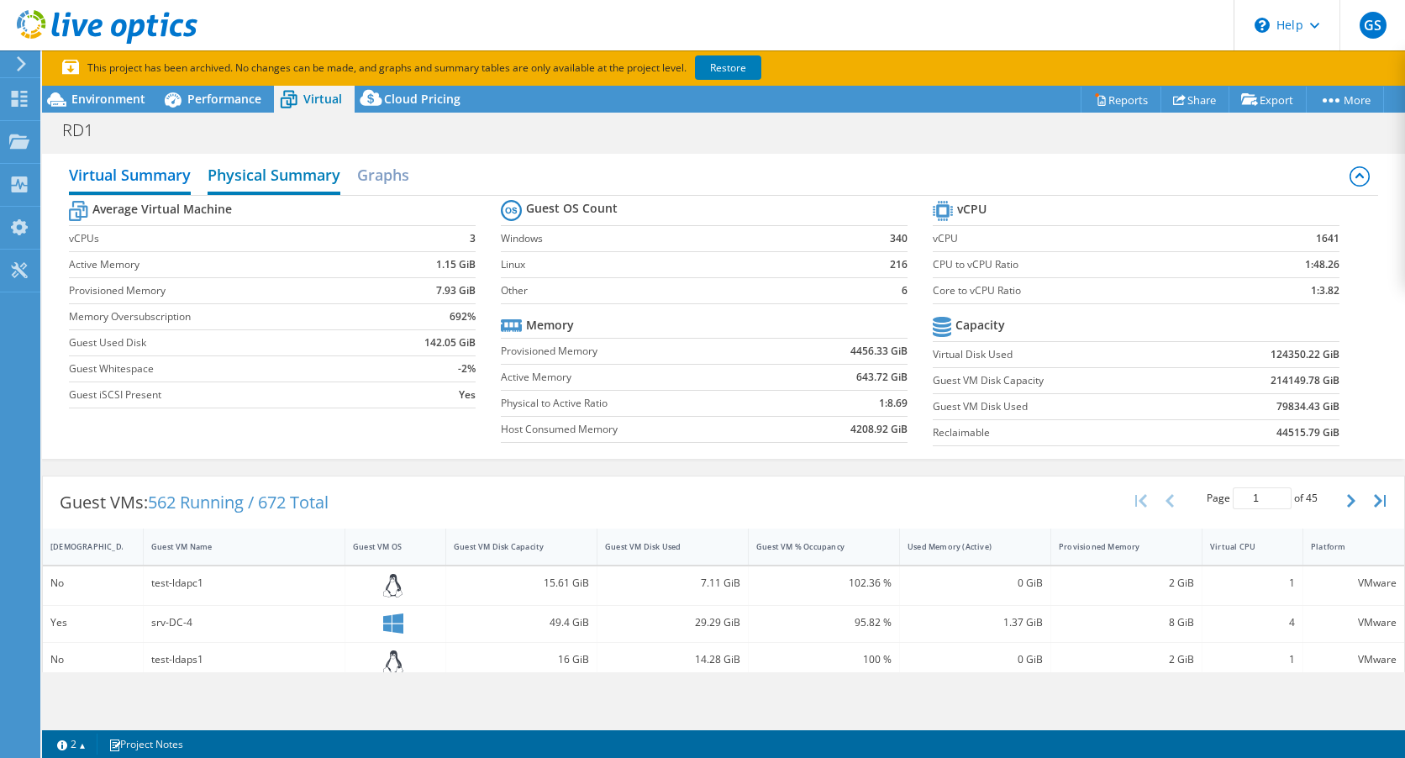
click at [304, 176] on h2 "Physical Summary" at bounding box center [274, 176] width 133 height 37
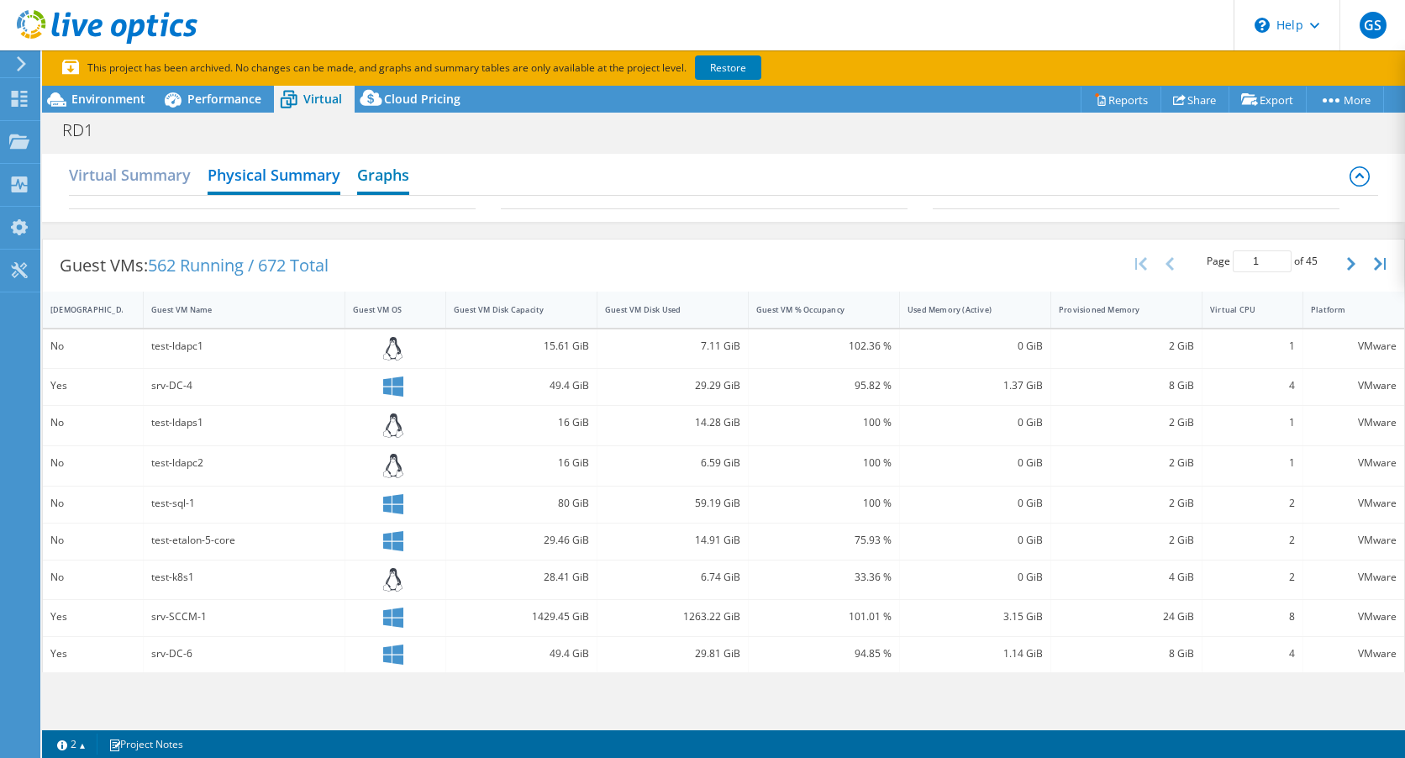
click at [386, 177] on h2 "Graphs" at bounding box center [383, 176] width 52 height 37
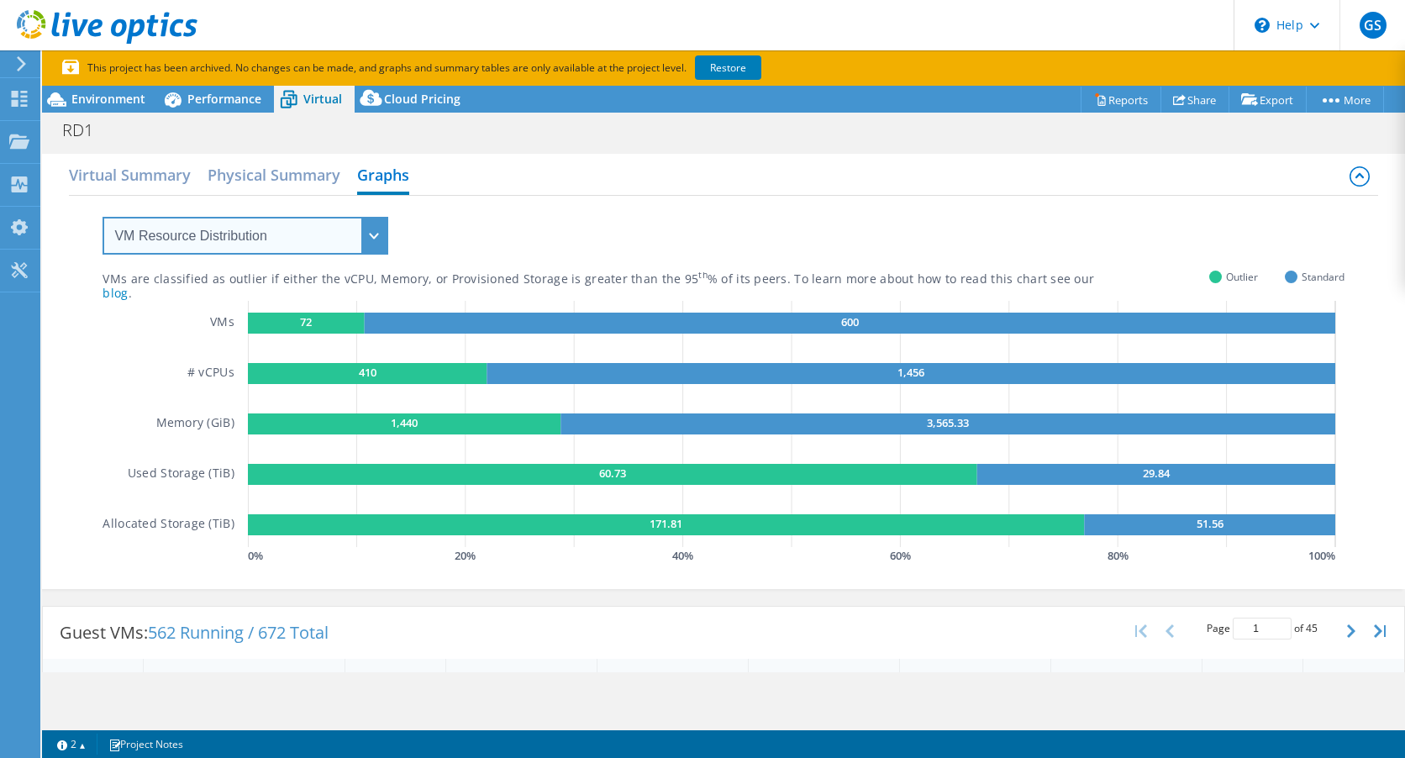
click at [374, 241] on select "VM Resource Distribution Provisioning Contrast Over Provisioning" at bounding box center [245, 236] width 286 height 38
click at [102, 217] on select "VM Resource Distribution Provisioning Contrast Over Provisioning" at bounding box center [245, 236] width 286 height 38
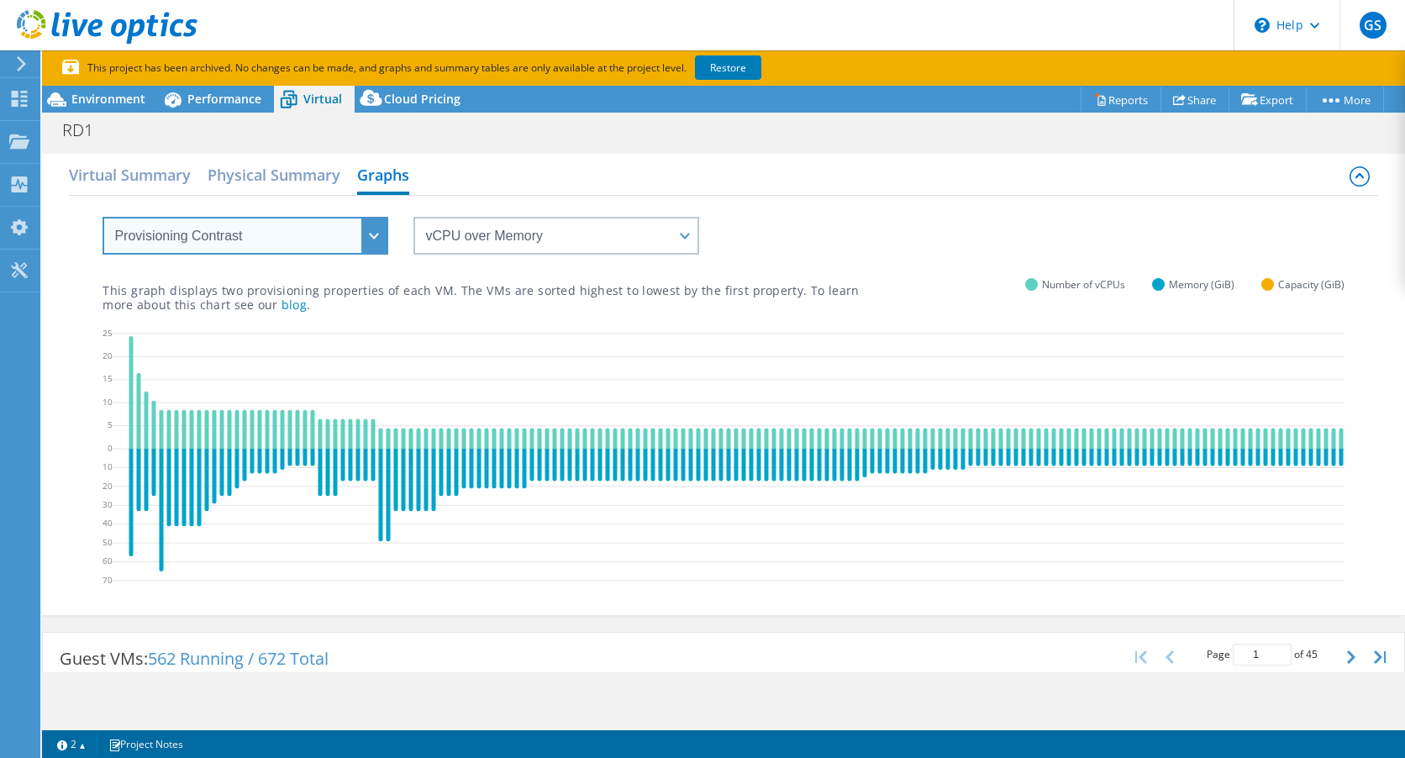
click at [375, 239] on select "VM Resource Distribution Provisioning Contrast Over Provisioning" at bounding box center [245, 236] width 286 height 38
select select "Over Provisioning"
click at [102, 217] on select "VM Resource Distribution Provisioning Contrast Over Provisioning" at bounding box center [245, 236] width 286 height 38
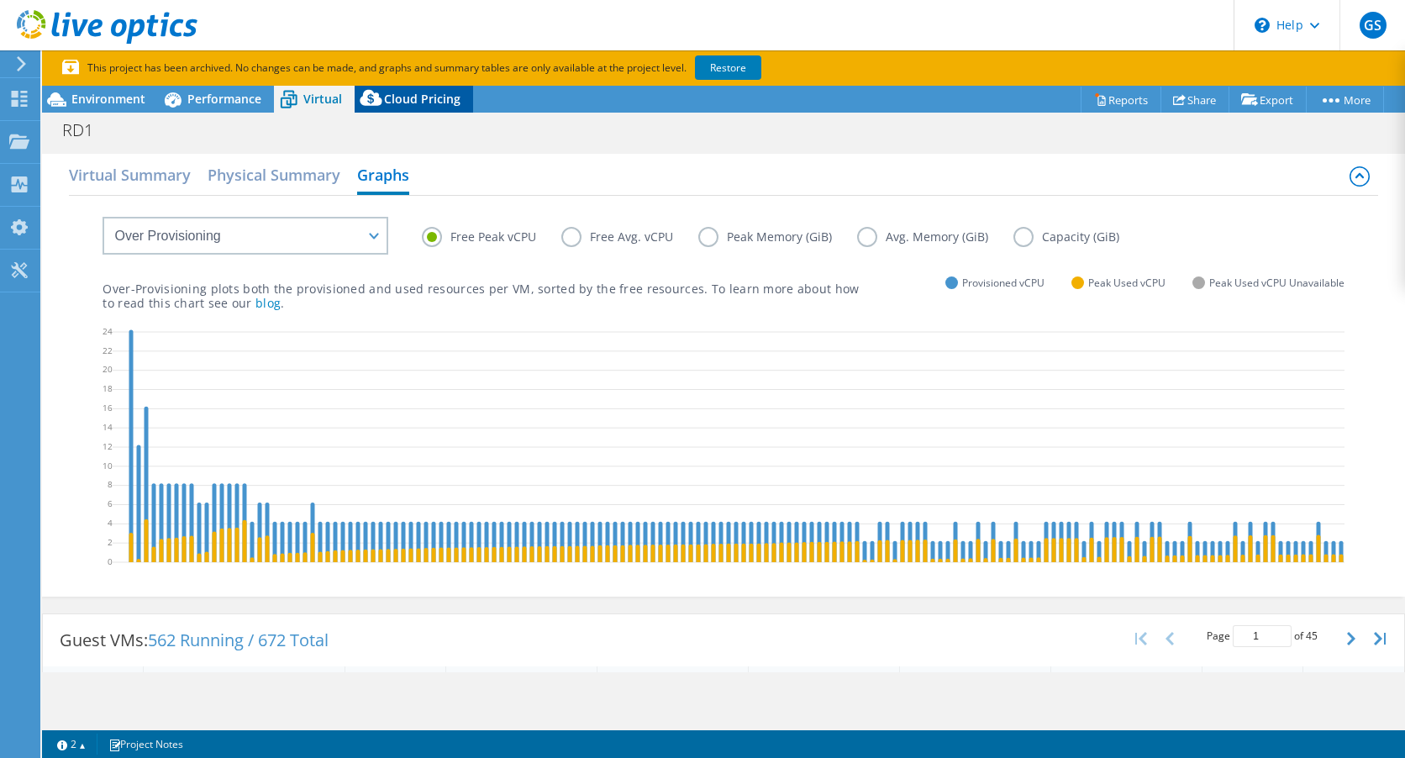
click at [427, 103] on span "Cloud Pricing" at bounding box center [422, 99] width 76 height 16
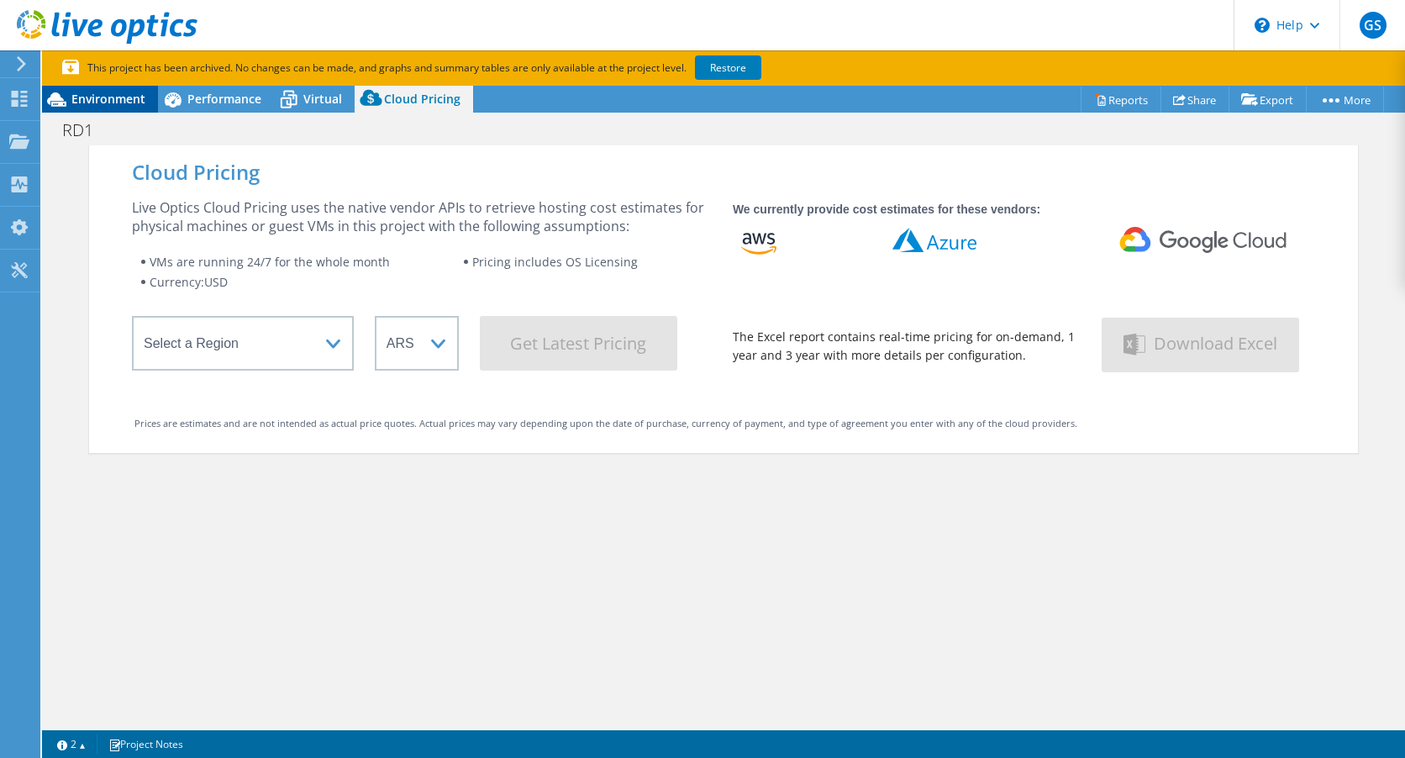
click at [118, 103] on span "Environment" at bounding box center [108, 99] width 74 height 16
